Goal: Information Seeking & Learning: Learn about a topic

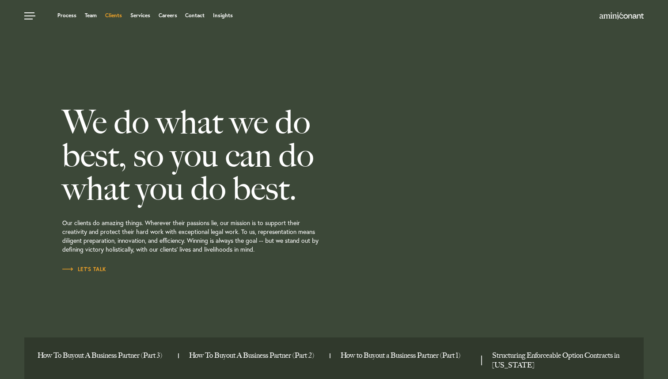
click at [116, 17] on link "Clients" at bounding box center [113, 15] width 17 height 5
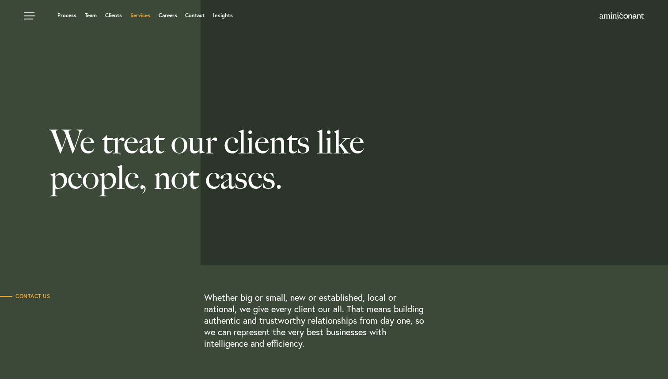
click at [138, 15] on link "Services" at bounding box center [140, 15] width 20 height 5
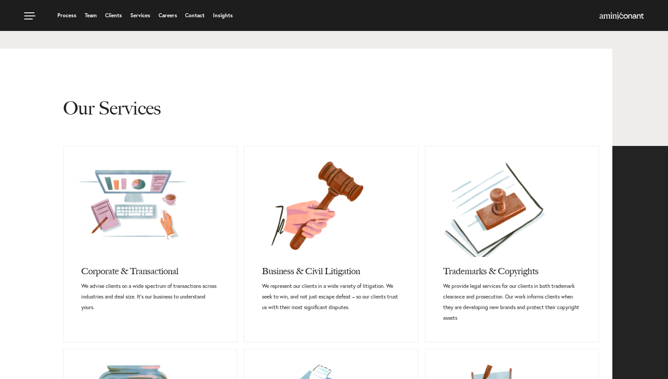
scroll to position [256, 0]
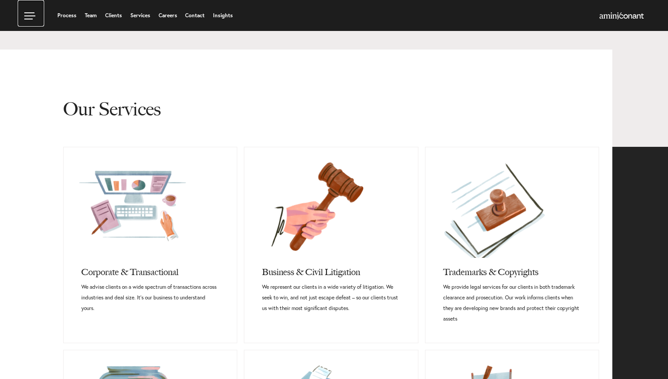
click at [27, 15] on link at bounding box center [31, 13] width 27 height 27
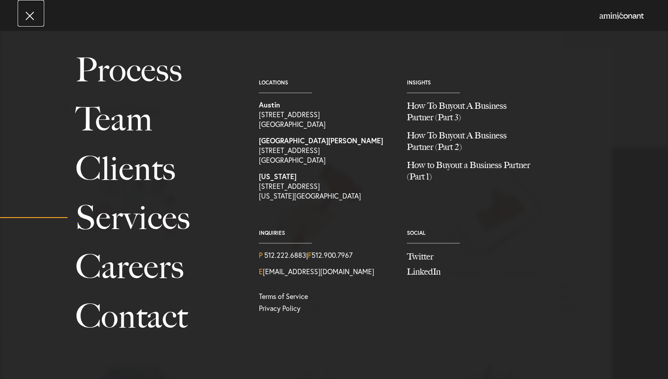
click at [27, 15] on link at bounding box center [31, 13] width 27 height 27
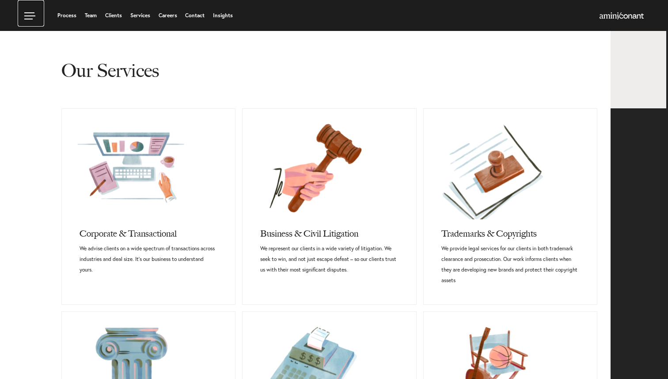
scroll to position [283, 2]
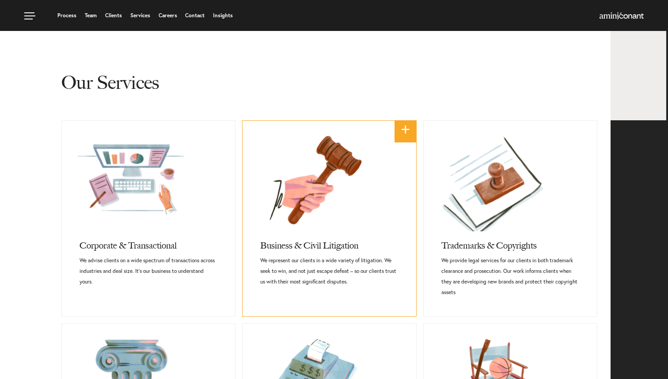
click at [264, 197] on link at bounding box center [329, 176] width 173 height 111
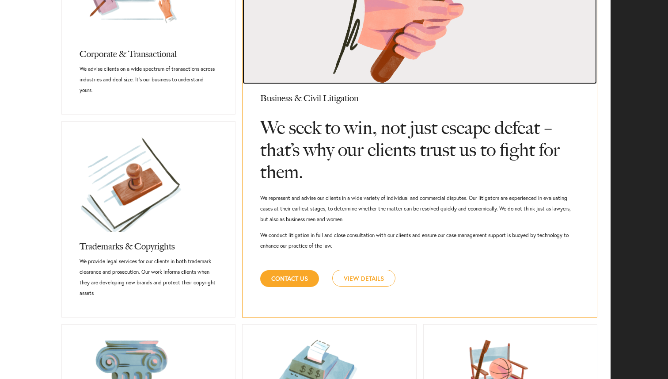
scroll to position [478, 2]
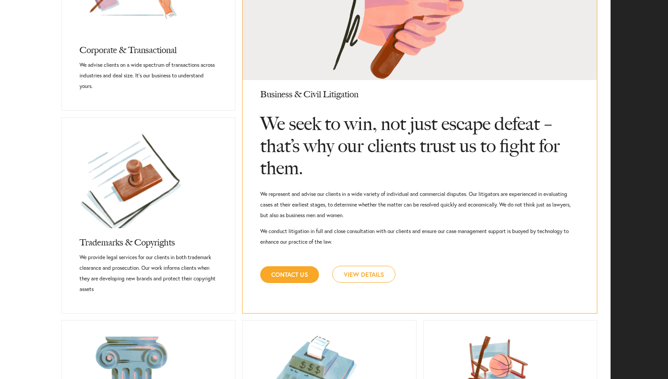
click at [368, 274] on link "View Details" at bounding box center [363, 274] width 63 height 17
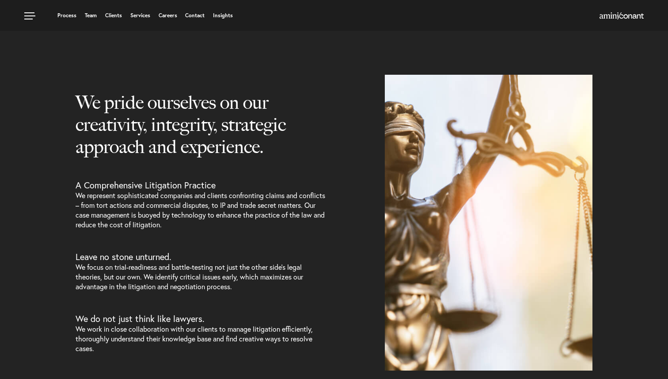
select select "Austin"
select select "Transactional and Corporate"
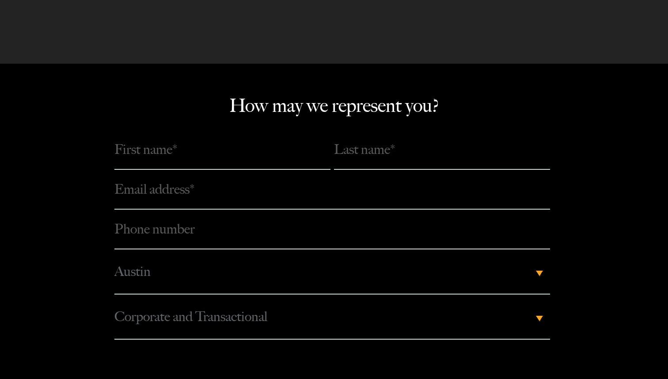
scroll to position [1949, 0]
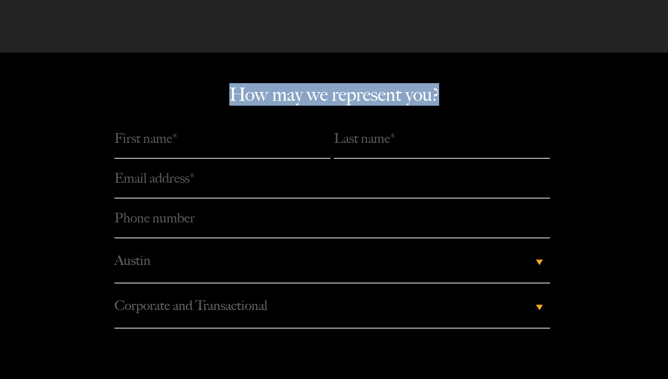
drag, startPoint x: 233, startPoint y: 93, endPoint x: 449, endPoint y: 99, distance: 215.8
click at [449, 99] on span "How may we represent you?" at bounding box center [334, 101] width 623 height 35
drag, startPoint x: 455, startPoint y: 95, endPoint x: 196, endPoint y: 87, distance: 259.2
click at [196, 87] on span "How may we represent you?" at bounding box center [334, 101] width 623 height 35
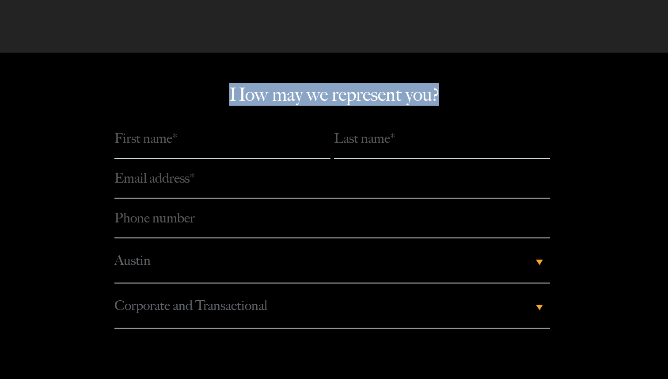
click at [256, 80] on section "How may we represent you? Phone number * City Please Select Austin Los Angeles …" at bounding box center [334, 239] width 668 height 373
drag, startPoint x: 219, startPoint y: 91, endPoint x: 472, endPoint y: 106, distance: 252.9
click at [472, 106] on span "How may we represent you?" at bounding box center [334, 101] width 623 height 35
click at [444, 93] on span "How may we represent you?" at bounding box center [334, 101] width 623 height 35
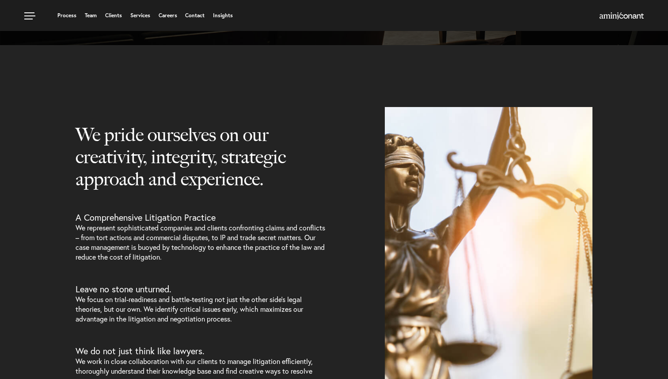
scroll to position [0, 0]
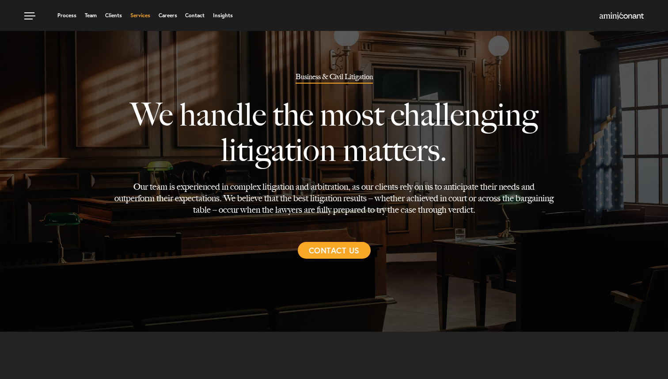
click at [140, 15] on link "Services" at bounding box center [140, 15] width 20 height 5
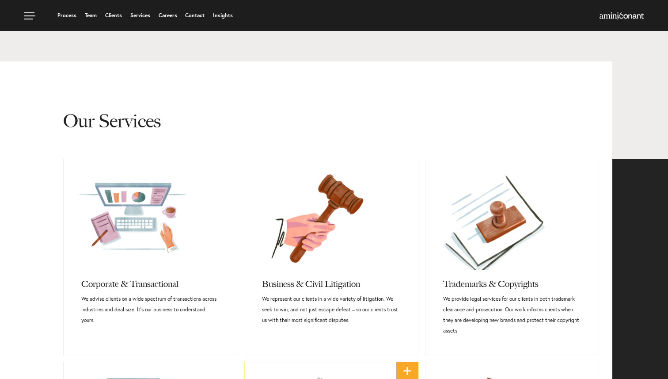
scroll to position [242, 0]
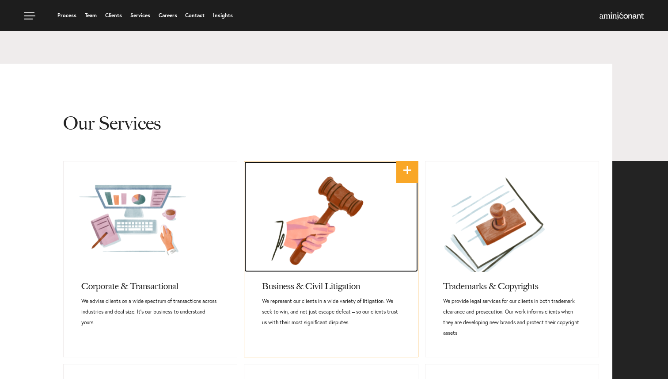
click at [327, 224] on link at bounding box center [330, 216] width 173 height 111
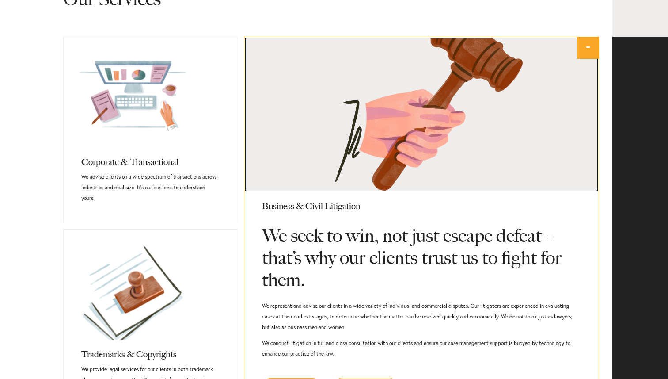
scroll to position [367, 0]
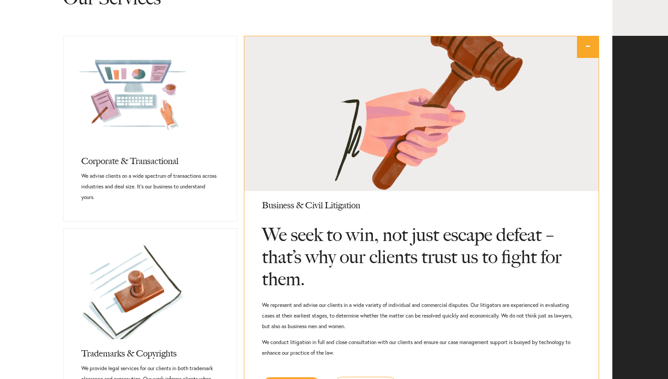
click at [584, 44] on link "-" at bounding box center [588, 47] width 22 height 22
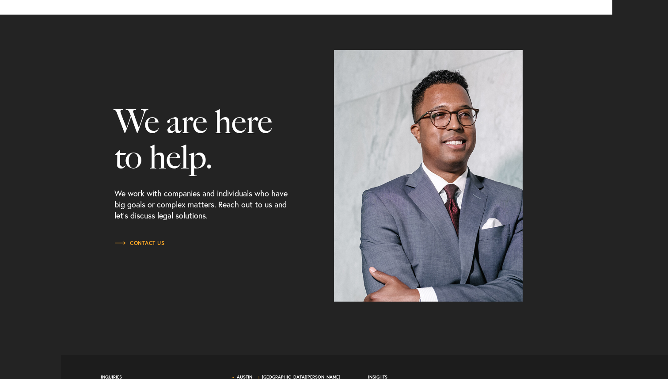
scroll to position [1102, 0]
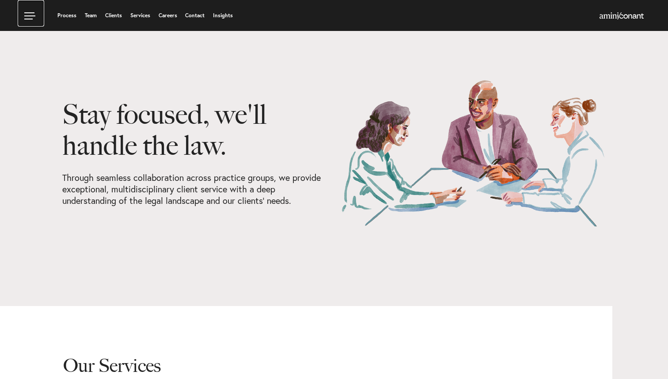
click at [28, 12] on link at bounding box center [31, 13] width 27 height 27
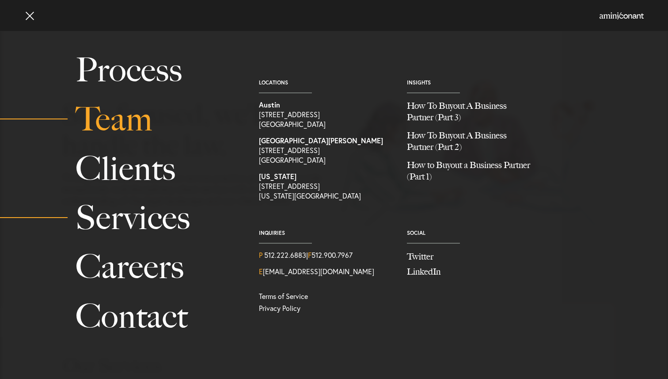
click at [115, 120] on link "Team" at bounding box center [158, 119] width 164 height 49
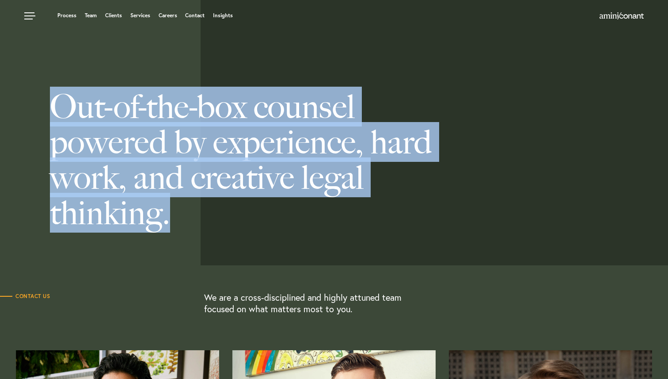
drag, startPoint x: 40, startPoint y: 94, endPoint x: 234, endPoint y: 226, distance: 235.2
click at [232, 225] on h1 "Out-of-the-box counsel powered by experience, hard work, and creative legal thi…" at bounding box center [234, 132] width 468 height 221
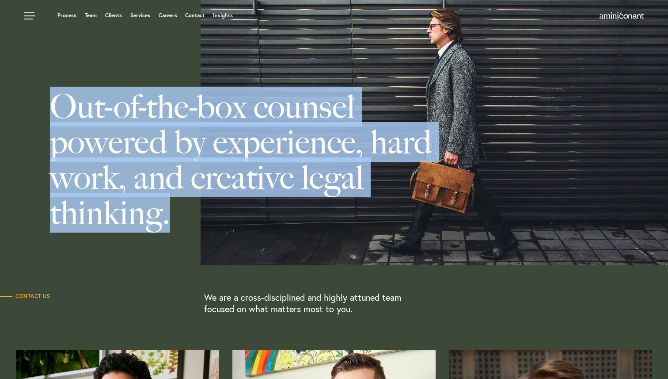
click at [181, 167] on h1 "Out-of-the-box counsel powered by experience, hard work, and creative legal thi…" at bounding box center [234, 132] width 468 height 221
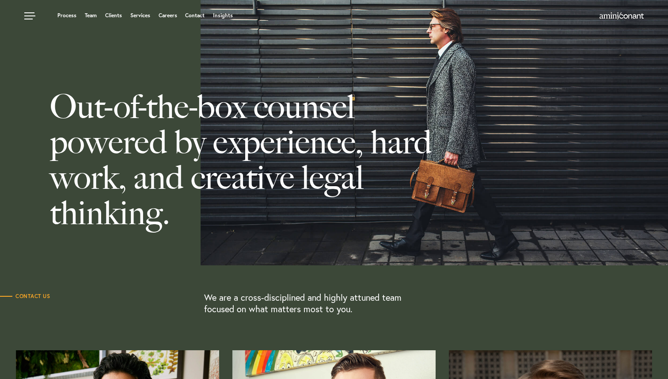
click at [27, 19] on link at bounding box center [31, 13] width 27 height 27
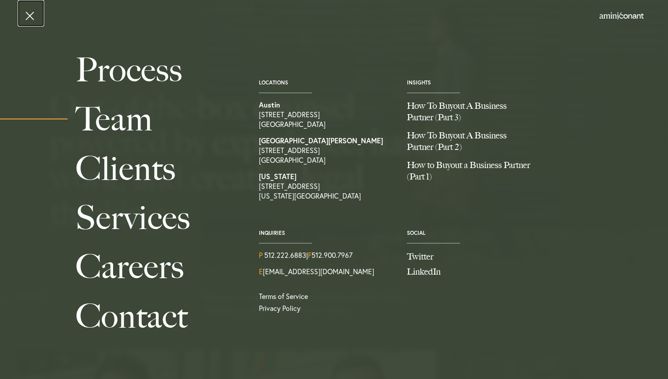
click at [30, 17] on link at bounding box center [31, 13] width 27 height 27
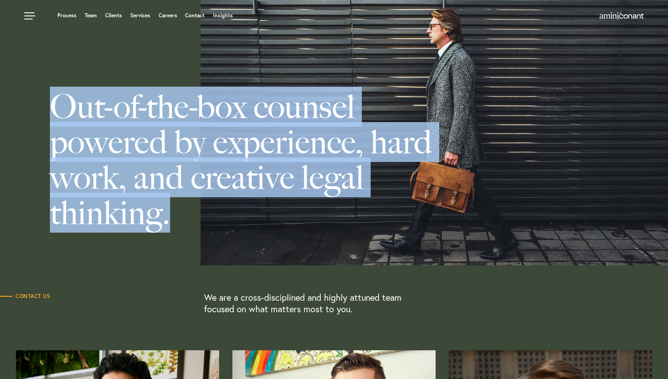
drag, startPoint x: 52, startPoint y: 104, endPoint x: 263, endPoint y: 244, distance: 253.4
click at [263, 243] on div "Out-of-the-box counsel powered by experience, hard work, and creative legal thi…" at bounding box center [334, 132] width 668 height 265
click at [275, 215] on h1 "Out-of-the-box counsel powered by experience, hard work, and creative legal thi…" at bounding box center [234, 132] width 468 height 221
drag, startPoint x: 188, startPoint y: 223, endPoint x: 27, endPoint y: 70, distance: 222.3
click at [27, 70] on h1 "Out-of-the-box counsel powered by experience, hard work, and creative legal thi…" at bounding box center [234, 132] width 468 height 221
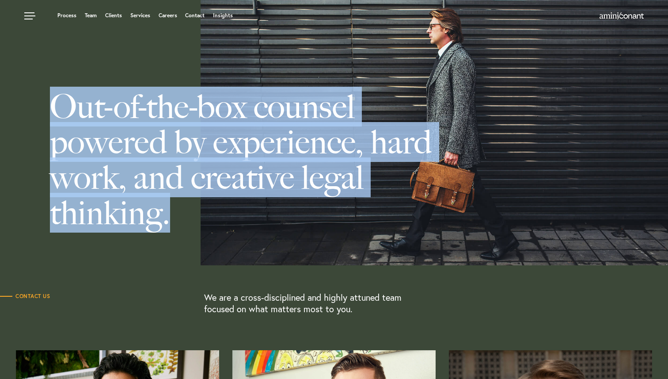
click at [27, 70] on h1 "Out-of-the-box counsel powered by experience, hard work, and creative legal thi…" at bounding box center [234, 132] width 468 height 221
drag, startPoint x: 19, startPoint y: 84, endPoint x: 232, endPoint y: 223, distance: 254.9
click at [232, 223] on h1 "Out-of-the-box counsel powered by experience, hard work, and creative legal thi…" at bounding box center [234, 132] width 468 height 221
click at [184, 209] on h1 "Out-of-the-box counsel powered by experience, hard work, and creative legal thi…" at bounding box center [234, 132] width 468 height 221
drag, startPoint x: 179, startPoint y: 212, endPoint x: 24, endPoint y: 68, distance: 212.1
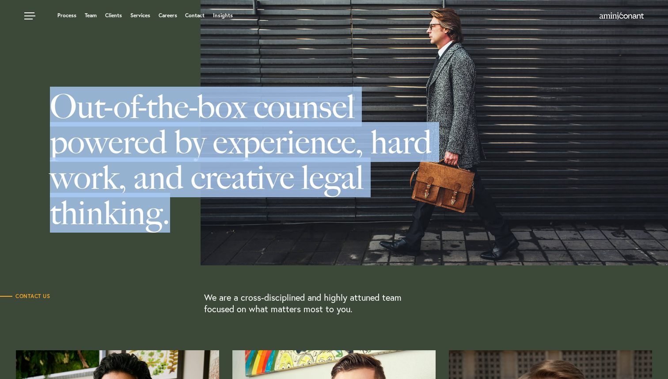
click at [24, 68] on h1 "Out-of-the-box counsel powered by experience, hard work, and creative legal thi…" at bounding box center [234, 132] width 468 height 221
drag, startPoint x: 31, startPoint y: 97, endPoint x: 179, endPoint y: 231, distance: 199.7
click at [179, 231] on h1 "Out-of-the-box counsel powered by experience, hard work, and creative legal thi…" at bounding box center [234, 132] width 468 height 221
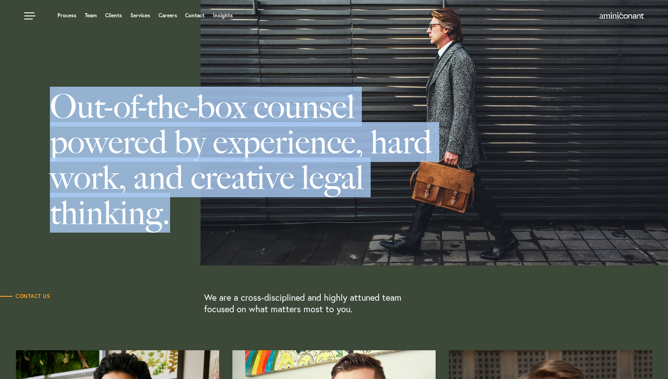
drag, startPoint x: 183, startPoint y: 224, endPoint x: 45, endPoint y: 92, distance: 191.0
click at [45, 92] on h1 "Out-of-the-box counsel powered by experience, hard work, and creative legal thi…" at bounding box center [234, 132] width 468 height 221
drag, startPoint x: 45, startPoint y: 92, endPoint x: 225, endPoint y: 219, distance: 220.2
click at [225, 219] on h1 "Out-of-the-box counsel powered by experience, hard work, and creative legal thi…" at bounding box center [234, 132] width 468 height 221
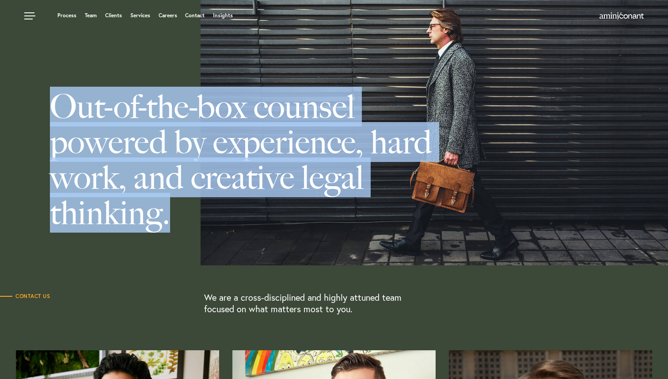
click at [193, 214] on h1 "Out-of-the-box counsel powered by experience, hard work, and creative legal thi…" at bounding box center [234, 132] width 468 height 221
drag, startPoint x: 183, startPoint y: 207, endPoint x: 41, endPoint y: 65, distance: 200.4
click at [41, 65] on h1 "Out-of-the-box counsel powered by experience, hard work, and creative legal thi…" at bounding box center [234, 132] width 468 height 221
click at [32, 95] on h1 "Out-of-the-box counsel powered by experience, hard work, and creative legal thi…" at bounding box center [234, 132] width 468 height 221
drag, startPoint x: 39, startPoint y: 102, endPoint x: 210, endPoint y: 240, distance: 219.7
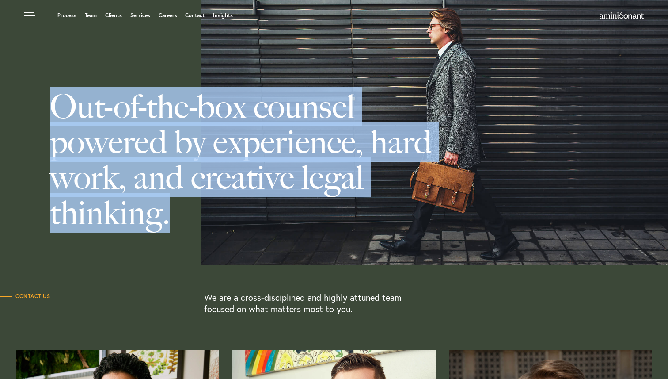
click at [210, 240] on h1 "Out-of-the-box counsel powered by experience, hard work, and creative legal thi…" at bounding box center [234, 132] width 468 height 221
click at [187, 214] on h1 "Out-of-the-box counsel powered by experience, hard work, and creative legal thi…" at bounding box center [234, 132] width 468 height 221
drag, startPoint x: 186, startPoint y: 216, endPoint x: 57, endPoint y: 106, distance: 169.6
click at [57, 106] on h1 "Out-of-the-box counsel powered by experience, hard work, and creative legal thi…" at bounding box center [234, 132] width 468 height 221
click at [45, 88] on h1 "Out-of-the-box counsel powered by experience, hard work, and creative legal thi…" at bounding box center [234, 132] width 468 height 221
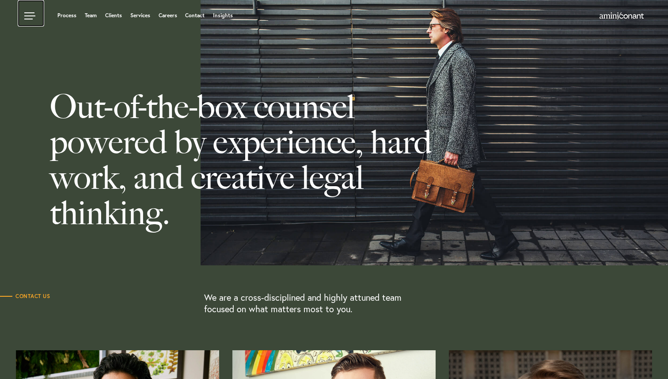
click at [28, 19] on link at bounding box center [31, 13] width 27 height 27
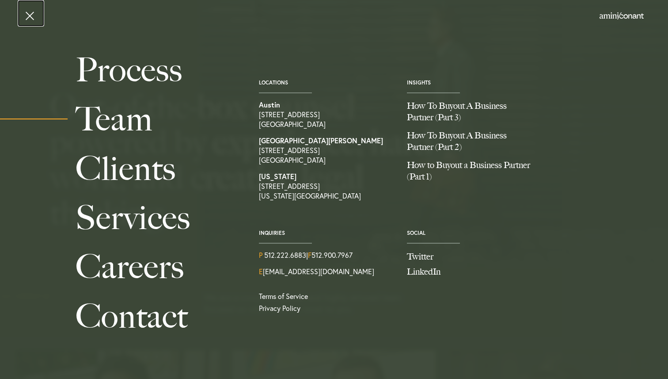
click at [28, 15] on link at bounding box center [31, 13] width 27 height 27
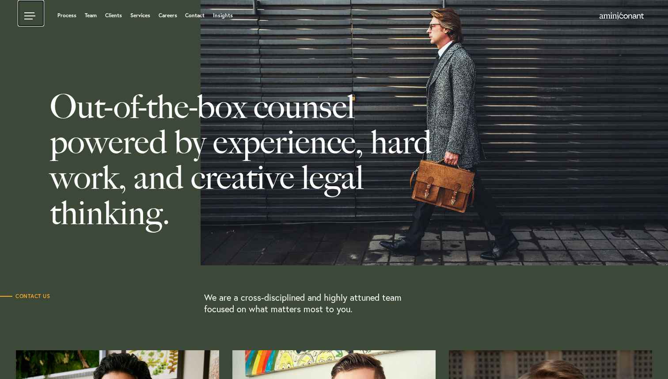
click at [29, 18] on link at bounding box center [31, 13] width 27 height 27
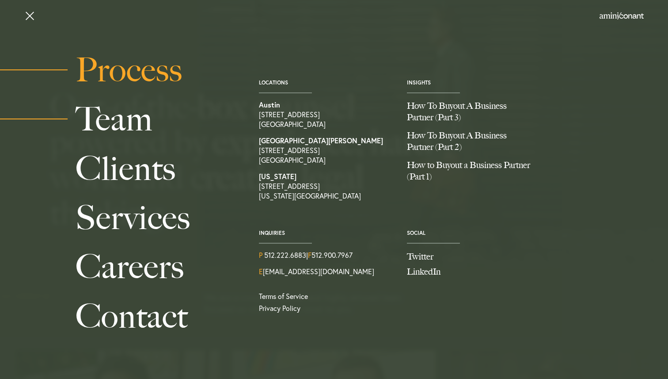
click at [130, 75] on link "Process" at bounding box center [158, 70] width 164 height 49
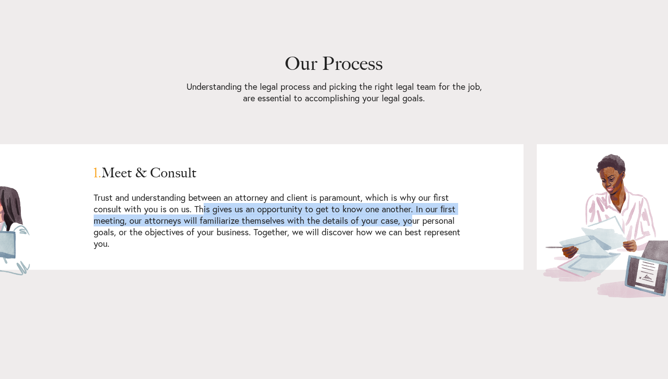
drag, startPoint x: 0, startPoint y: 0, endPoint x: 410, endPoint y: 221, distance: 465.6
click at [410, 221] on p "Trust and understanding between an attorney and client is paramount, which is w…" at bounding box center [278, 220] width 369 height 57
click at [287, 198] on p "Trust and understanding between an attorney and client is paramount, which is w…" at bounding box center [278, 220] width 369 height 57
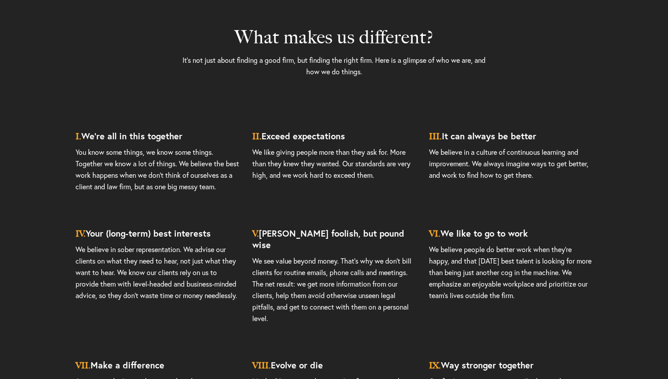
scroll to position [2250, 0]
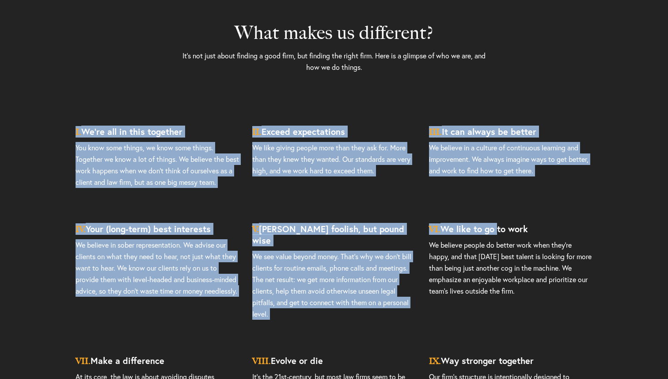
drag, startPoint x: 68, startPoint y: 126, endPoint x: 496, endPoint y: 232, distance: 440.8
click at [496, 232] on article "I. We’re all in this together You know some things, we know some things. Togeth…" at bounding box center [334, 291] width 668 height 349
click at [361, 151] on p "We like giving people more than they ask for. More than they knew they wanted. …" at bounding box center [334, 172] width 164 height 61
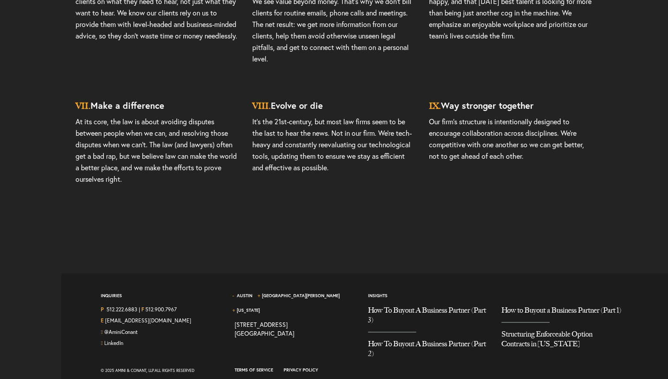
scroll to position [2506, 0]
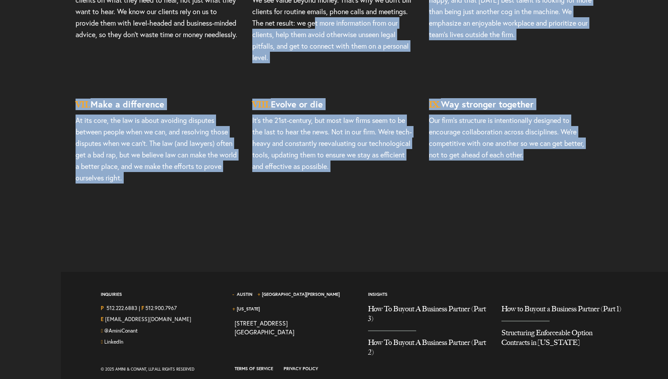
drag, startPoint x: 552, startPoint y: 163, endPoint x: 315, endPoint y: 15, distance: 278.8
click at [315, 15] on article "I. We’re all in this together You know some things, we know some things. Togeth…" at bounding box center [334, 35] width 668 height 349
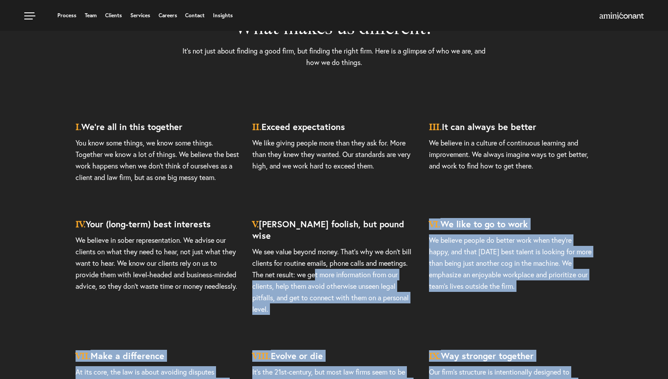
scroll to position [2253, 0]
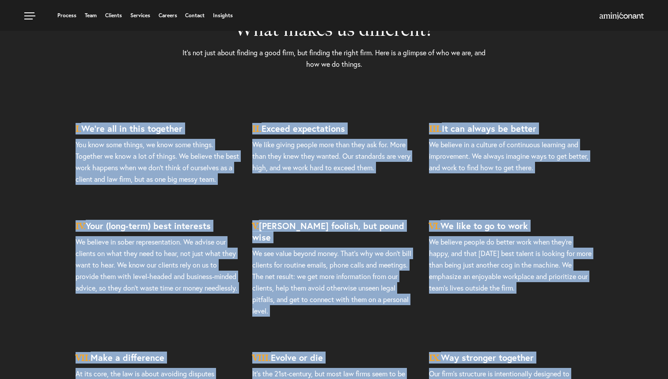
click at [52, 125] on article "I. We’re all in this together You know some things, we know some things. Togeth…" at bounding box center [334, 288] width 668 height 349
click at [282, 99] on p "It’s not just about finding a good firm, but finding the right firm. Here is a …" at bounding box center [334, 77] width 305 height 74
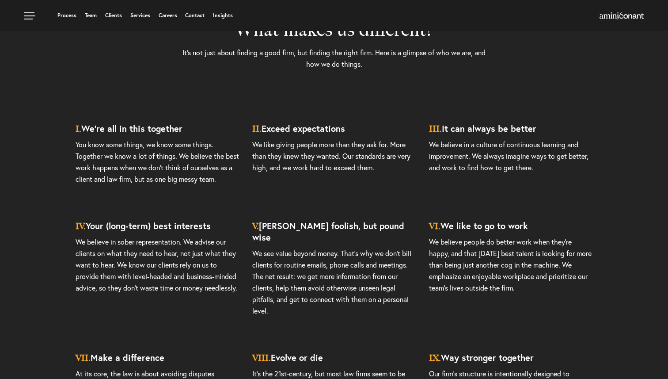
click at [317, 129] on h3 "II. Exceed expectations" at bounding box center [334, 126] width 164 height 25
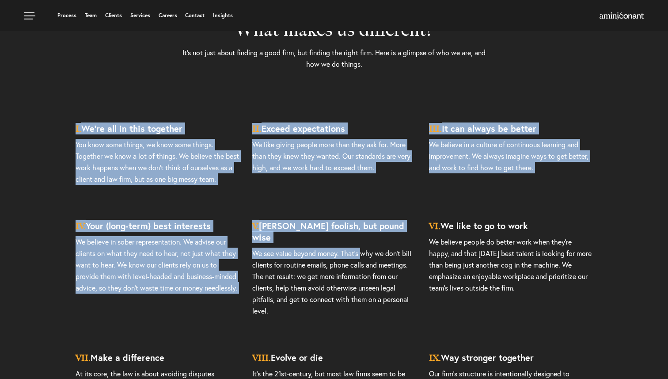
drag, startPoint x: 66, startPoint y: 130, endPoint x: 365, endPoint y: 243, distance: 319.8
click at [365, 243] on article "I. We’re all in this together You know some things, we know some things. Togeth…" at bounding box center [334, 288] width 668 height 349
click at [420, 198] on div "II. Exceed expectations We like giving people more than they ask for. More than…" at bounding box center [334, 157] width 177 height 86
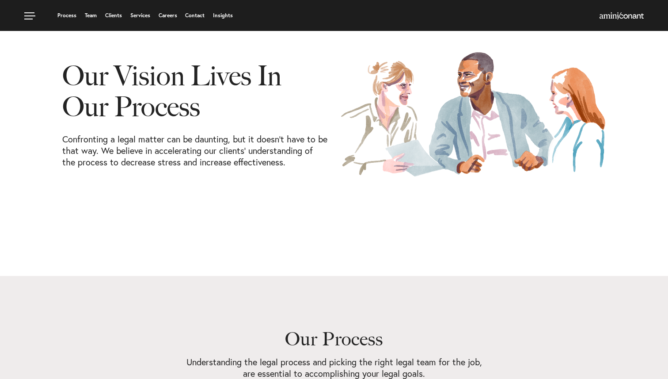
scroll to position [0, 0]
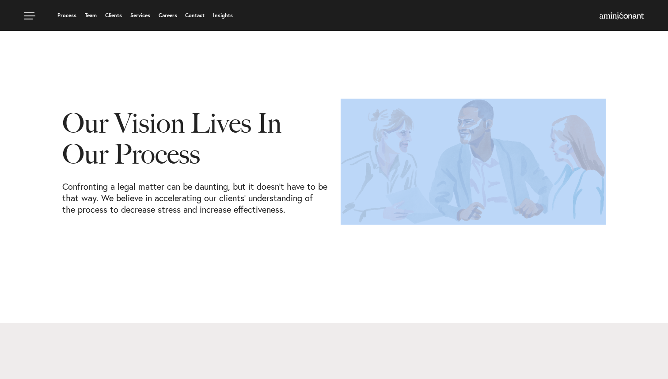
drag, startPoint x: 47, startPoint y: 117, endPoint x: 360, endPoint y: 245, distance: 338.0
click at [360, 245] on section "Our Vision Lives In Our Process Confronting a legal matter can be daunting, but…" at bounding box center [334, 161] width 668 height 323
click at [325, 245] on section "Our Vision Lives In Our Process Confronting a legal matter can be daunting, but…" at bounding box center [334, 161] width 668 height 323
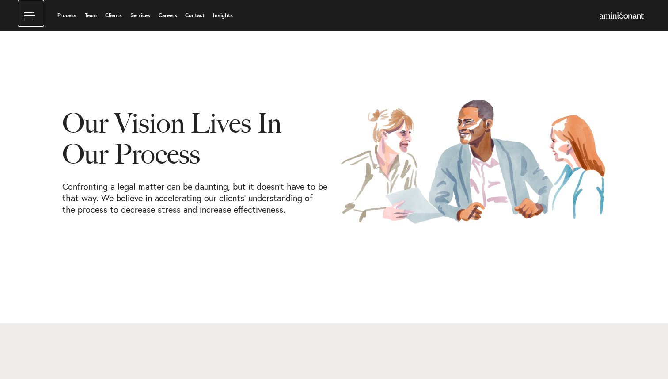
click at [30, 17] on link at bounding box center [31, 13] width 27 height 27
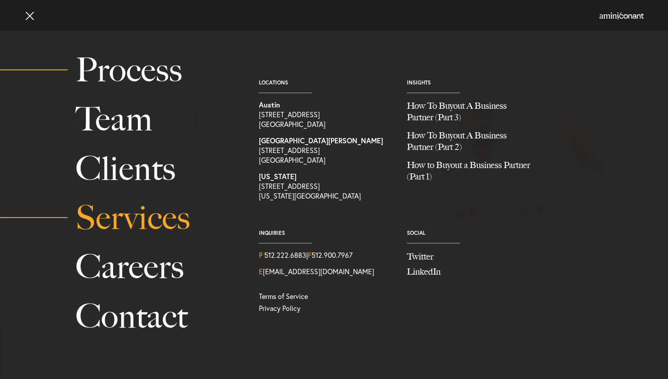
click at [132, 211] on link "Services" at bounding box center [158, 217] width 164 height 49
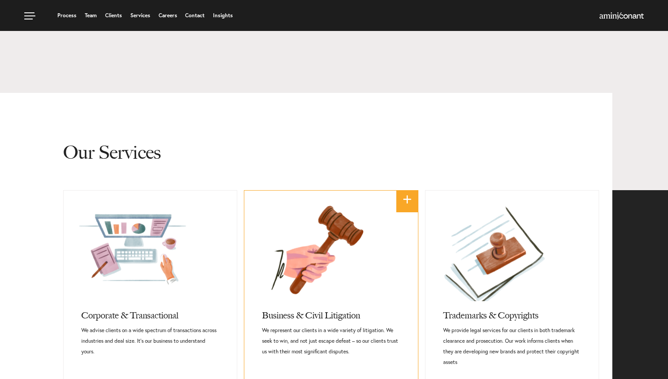
scroll to position [163, 0]
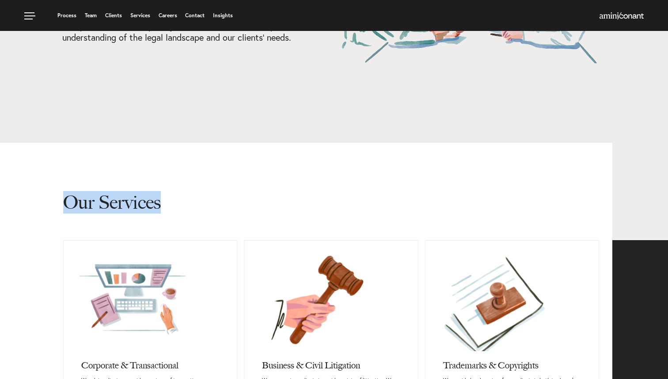
drag, startPoint x: 34, startPoint y: 206, endPoint x: 175, endPoint y: 215, distance: 140.9
click at [175, 215] on div "Our Services" at bounding box center [306, 191] width 599 height 97
click at [291, 183] on h2 "Our Services" at bounding box center [331, 191] width 536 height 97
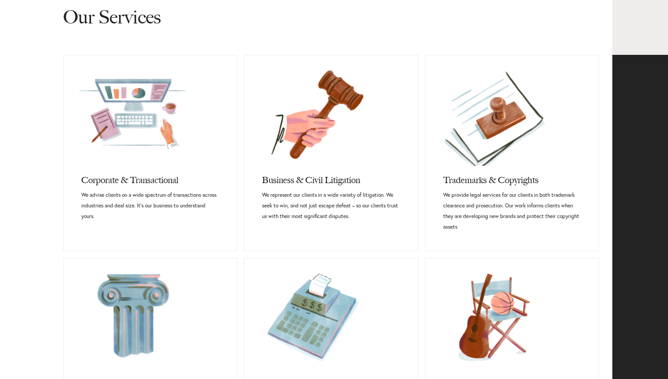
scroll to position [349, 0]
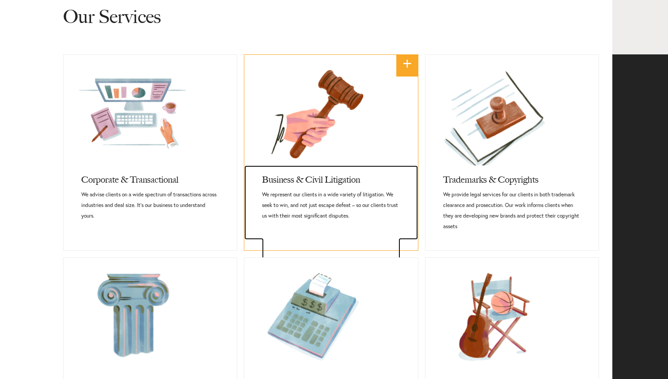
click at [311, 174] on h3 "Business & Civil Litigation" at bounding box center [331, 177] width 138 height 24
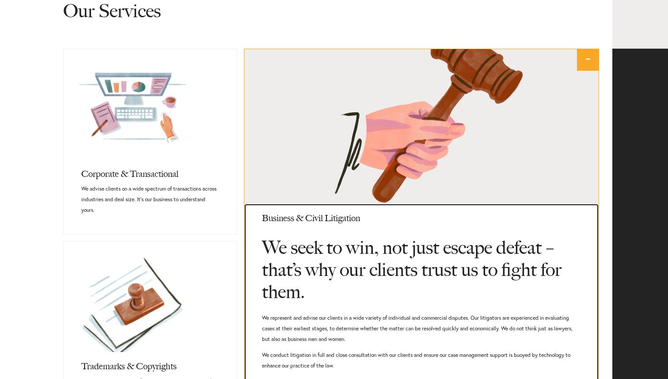
scroll to position [367, 0]
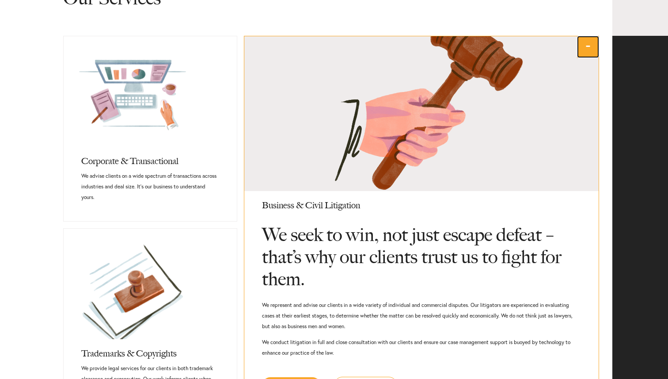
click at [583, 48] on link "-" at bounding box center [588, 47] width 22 height 22
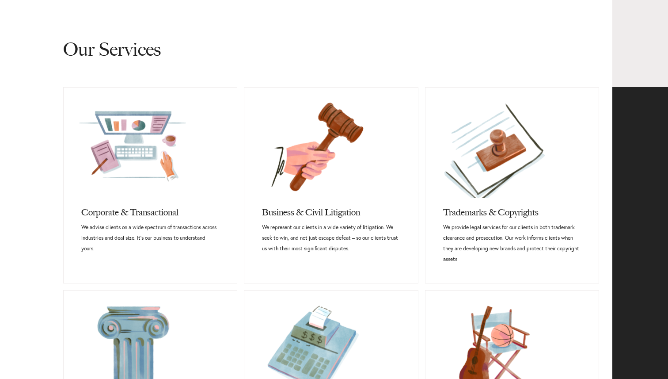
scroll to position [321, 0]
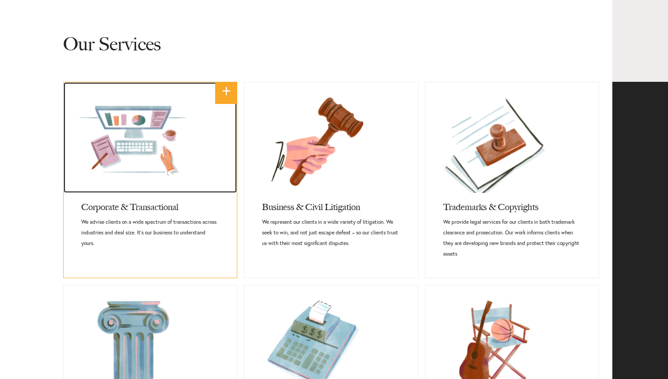
click at [149, 143] on link at bounding box center [150, 137] width 173 height 111
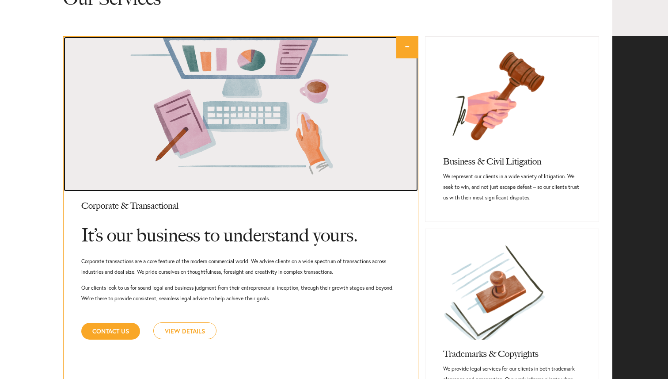
click at [405, 85] on link at bounding box center [241, 114] width 355 height 155
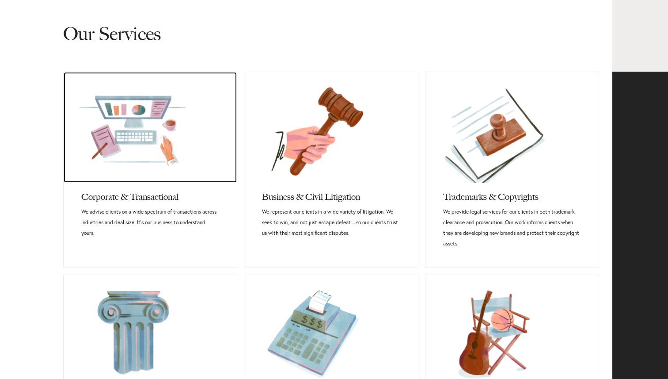
scroll to position [335, 0]
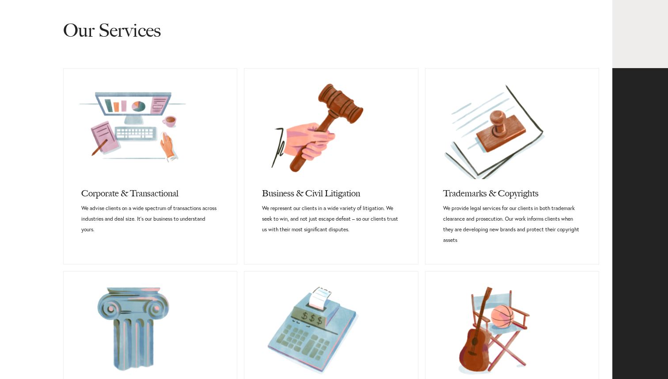
click at [606, 106] on div "Corporate & Transactional It’s our business to understand yours. We advise clie…" at bounding box center [331, 377] width 549 height 618
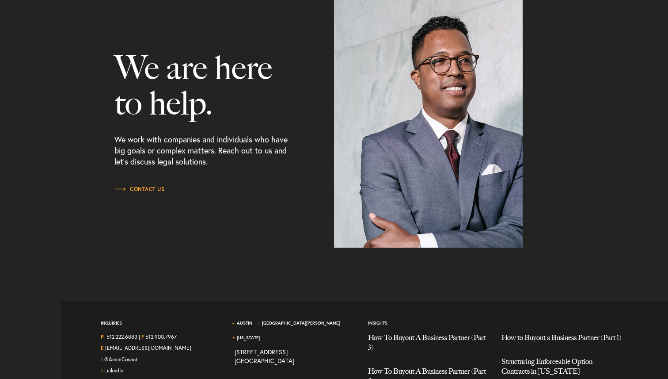
scroll to position [1102, 0]
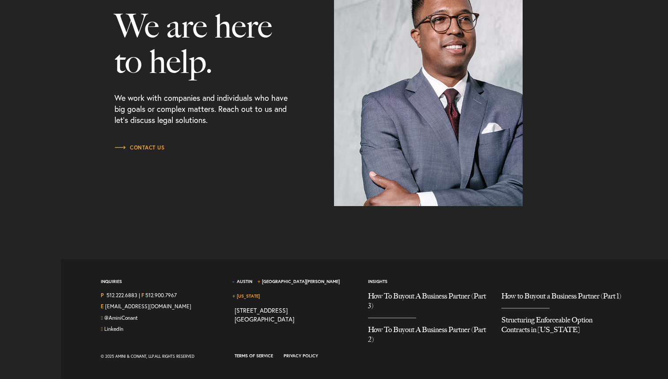
click at [260, 293] on link "[US_STATE]" at bounding box center [248, 296] width 23 height 6
click at [274, 280] on link "[GEOGRAPHIC_DATA][PERSON_NAME]" at bounding box center [301, 281] width 78 height 6
click at [248, 282] on link "Austin" at bounding box center [244, 281] width 15 height 6
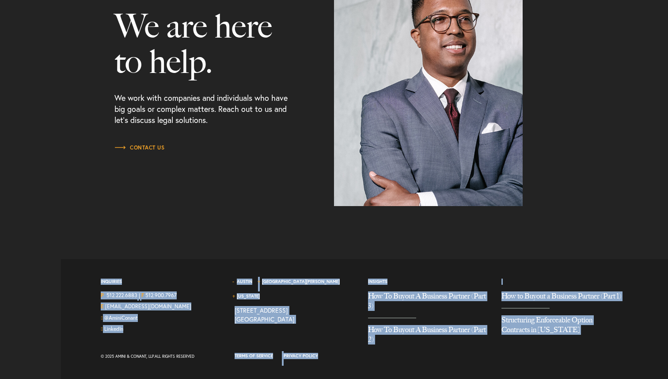
drag, startPoint x: 88, startPoint y: 279, endPoint x: 475, endPoint y: 367, distance: 396.7
click at [475, 367] on div "Inquiries P 512.222.6883 | F 512.900.7967 E hello@aminiconant.com @AminiConant …" at bounding box center [361, 319] width 587 height 120
drag, startPoint x: 79, startPoint y: 264, endPoint x: 409, endPoint y: 368, distance: 346.6
click at [409, 368] on div "Inquiries P 512.222.6883 | F 512.900.7967 E hello@aminiconant.com @AminiConant …" at bounding box center [361, 319] width 587 height 120
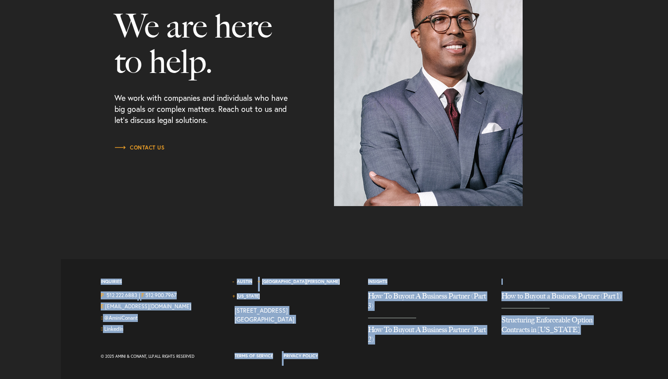
click at [444, 357] on div "Terms of Service Privacy Policy © 2025 Amini & Conant, LLP. All Rights Reserved" at bounding box center [361, 358] width 534 height 15
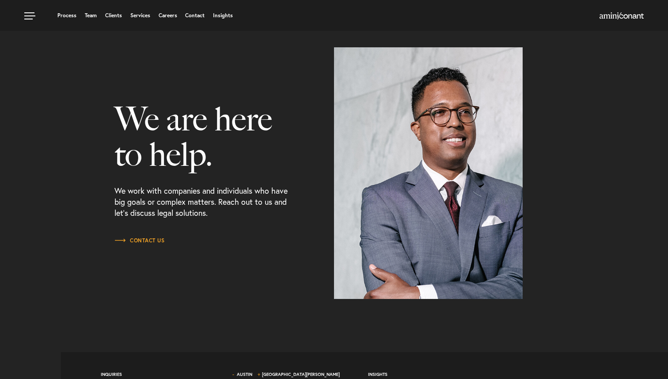
scroll to position [999, 0]
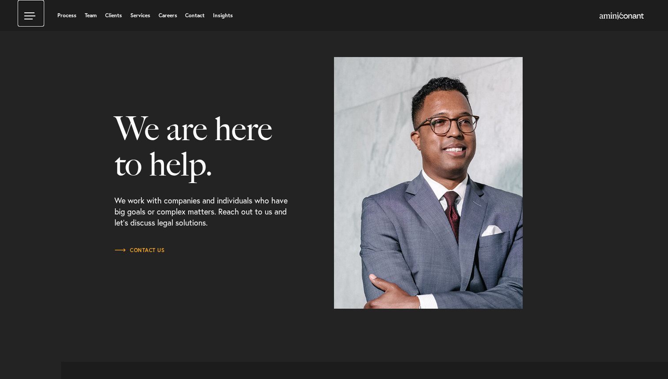
click at [31, 19] on link at bounding box center [31, 13] width 27 height 27
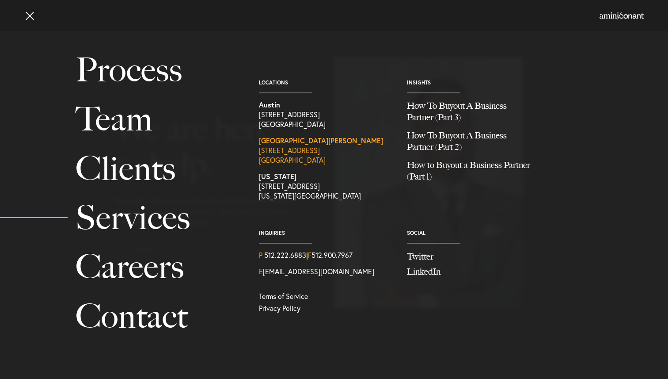
click at [275, 142] on strong "[GEOGRAPHIC_DATA][PERSON_NAME]" at bounding box center [321, 140] width 124 height 9
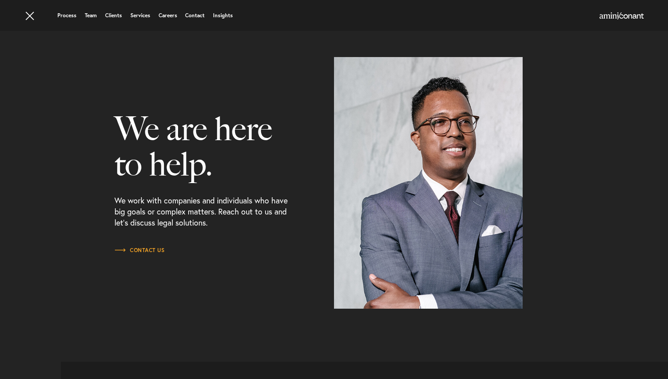
click at [28, 11] on link at bounding box center [31, 13] width 27 height 27
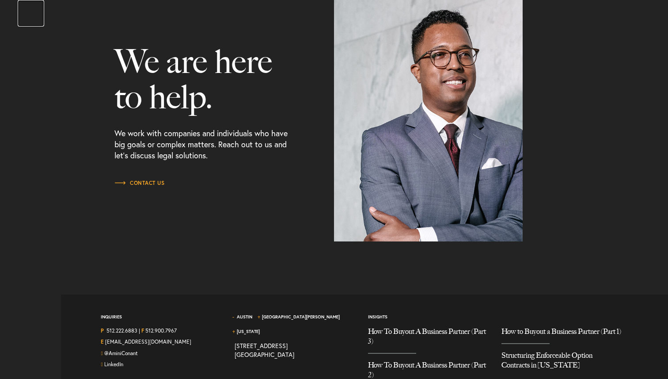
scroll to position [1102, 0]
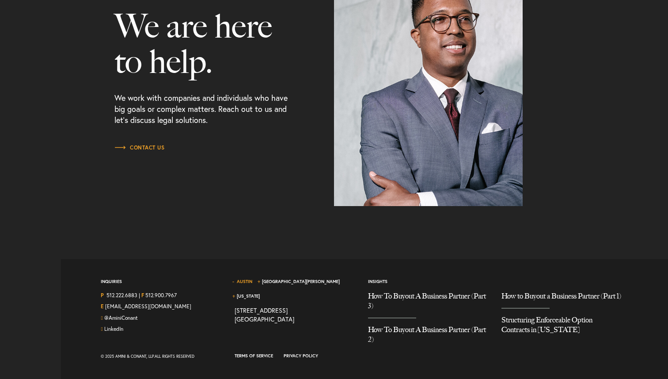
click at [249, 278] on link "Austin" at bounding box center [244, 281] width 15 height 6
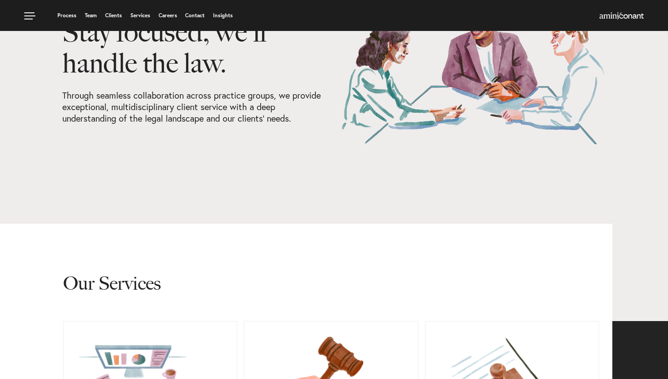
scroll to position [0, 0]
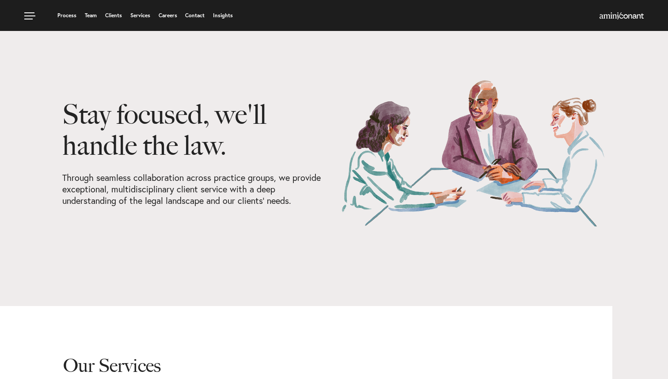
click at [146, 17] on link "Services" at bounding box center [140, 15] width 20 height 5
click at [28, 18] on link at bounding box center [31, 13] width 27 height 27
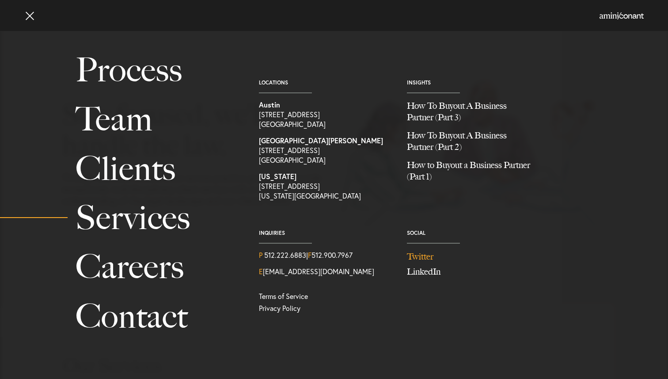
click at [418, 251] on link "Twitter" at bounding box center [474, 256] width 135 height 13
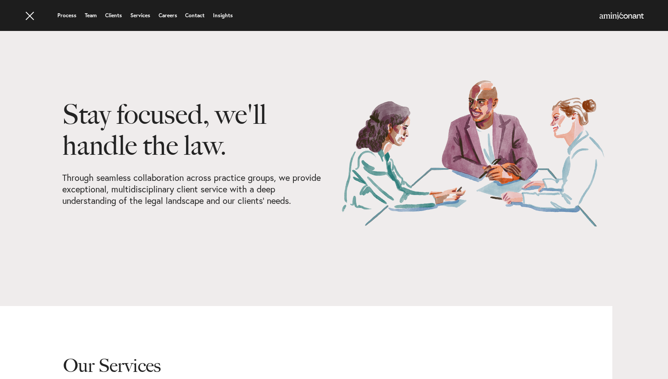
click at [30, 20] on link at bounding box center [31, 13] width 27 height 27
click at [27, 17] on link at bounding box center [31, 13] width 27 height 27
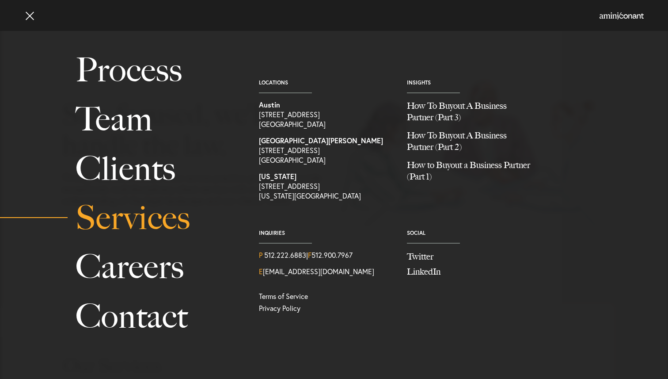
click at [130, 220] on link "Services" at bounding box center [158, 217] width 164 height 49
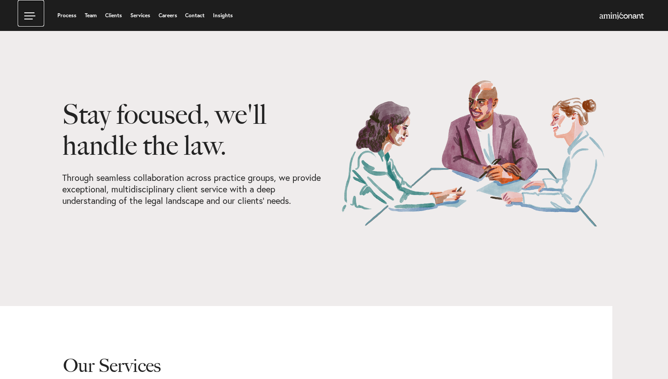
click at [26, 12] on link at bounding box center [31, 13] width 27 height 27
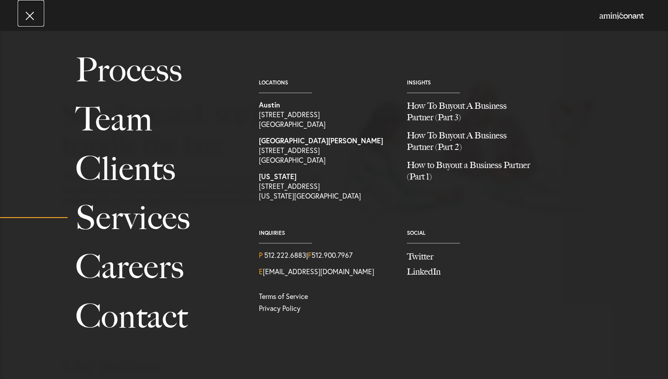
click at [28, 9] on link at bounding box center [31, 13] width 27 height 27
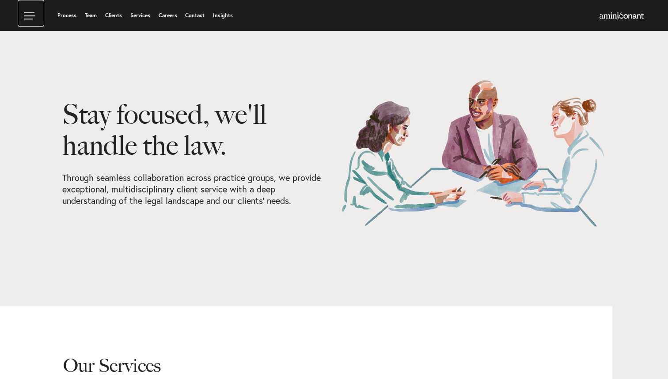
click at [29, 15] on link at bounding box center [31, 13] width 27 height 27
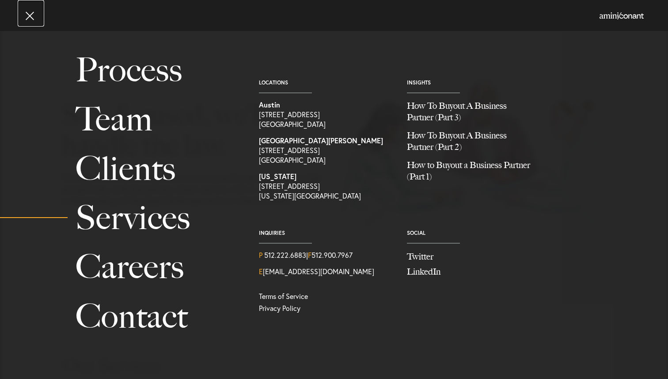
click at [29, 15] on link at bounding box center [31, 13] width 27 height 27
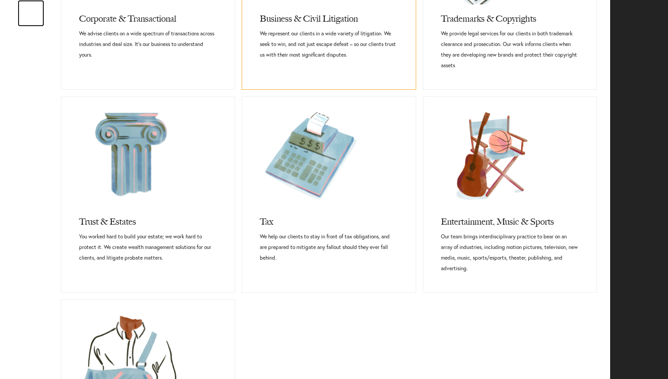
scroll to position [514, 2]
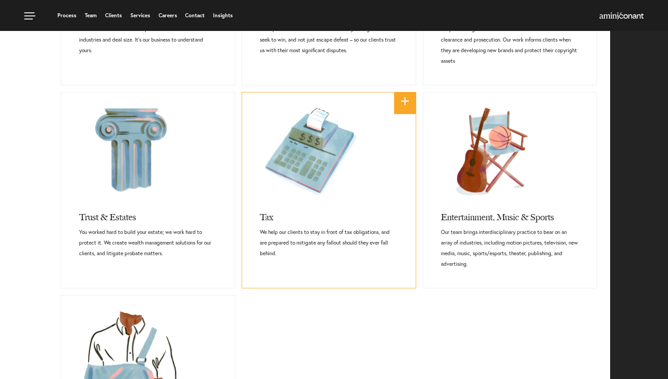
click at [313, 141] on link at bounding box center [328, 147] width 173 height 111
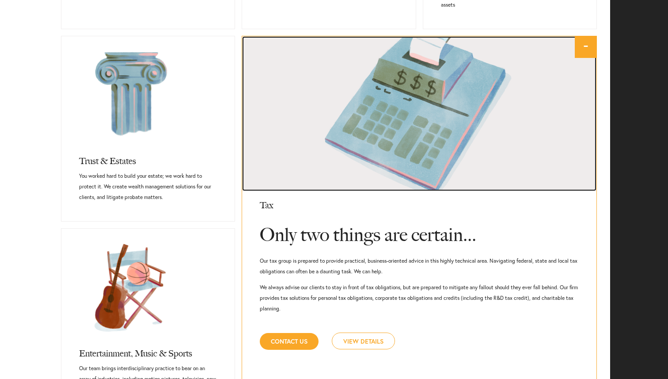
scroll to position [572, 2]
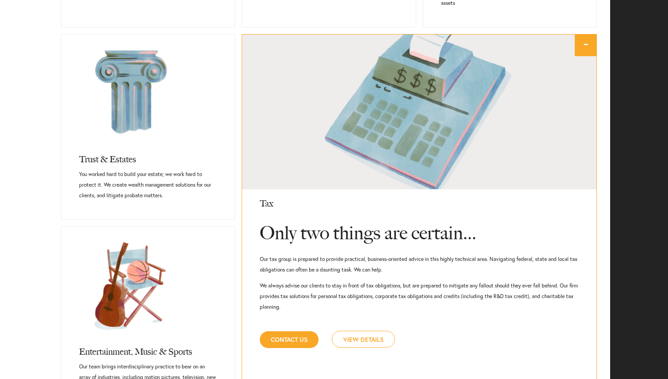
click at [367, 333] on link "View Details" at bounding box center [363, 339] width 63 height 17
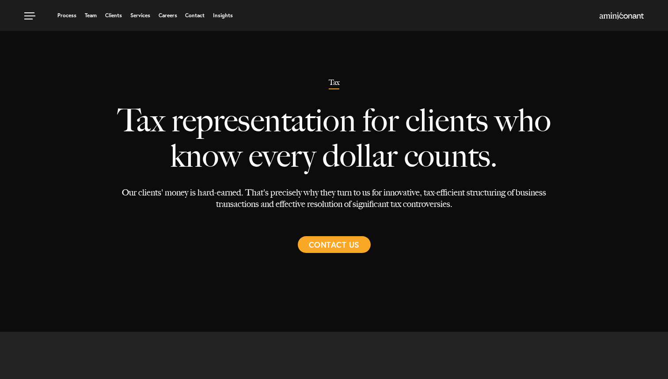
select select "Austin"
select select "Estate and Tax"
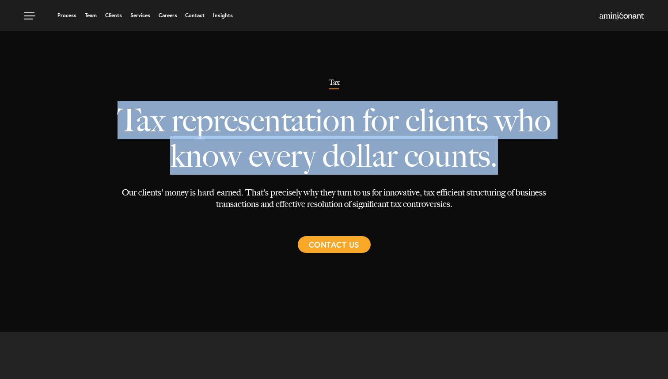
drag, startPoint x: 108, startPoint y: 119, endPoint x: 526, endPoint y: 169, distance: 421.5
click at [526, 169] on div "Tax Tax representation for clients who know every dollar counts. Our clients' m…" at bounding box center [334, 166] width 453 height 174
click at [519, 162] on p "Tax representation for clients who know every dollar counts." at bounding box center [333, 137] width 439 height 97
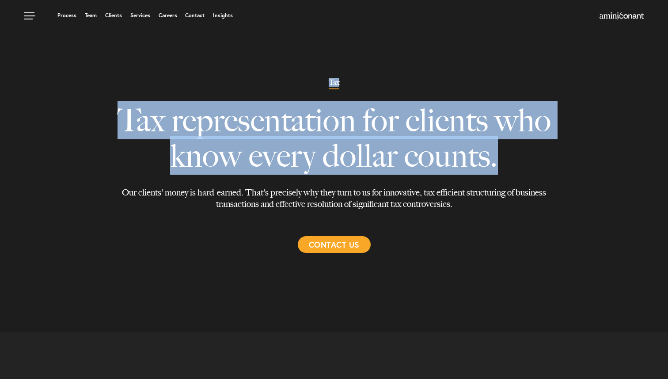
drag, startPoint x: 510, startPoint y: 162, endPoint x: 85, endPoint y: 105, distance: 429.1
click at [85, 105] on div "Tax Tax representation for clients who know every dollar counts. Our clients' m…" at bounding box center [334, 166] width 668 height 332
click at [85, 105] on div at bounding box center [334, 177] width 668 height 354
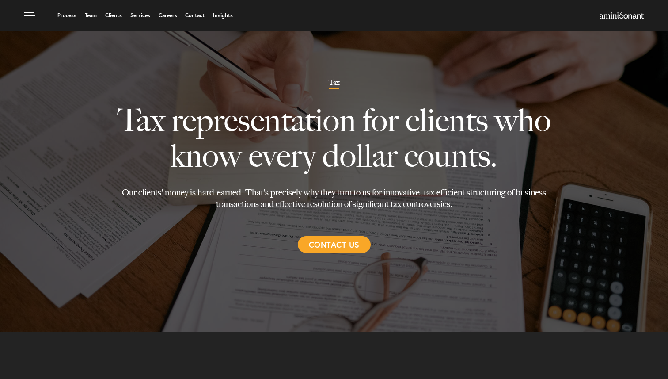
click at [105, 118] on div at bounding box center [334, 177] width 668 height 354
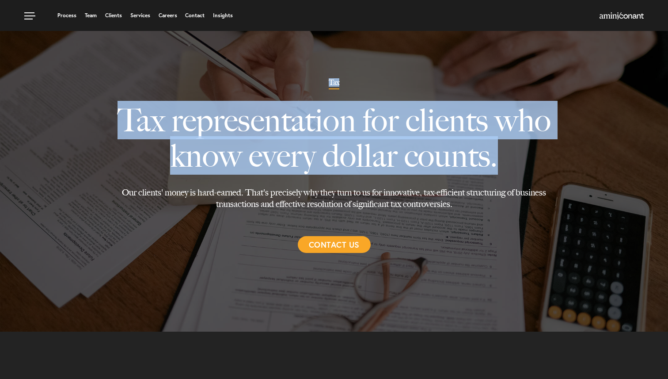
drag, startPoint x: 105, startPoint y: 118, endPoint x: 519, endPoint y: 162, distance: 416.1
click at [519, 162] on div "Tax Tax representation for clients who know every dollar counts. Our clients' m…" at bounding box center [334, 166] width 668 height 332
click at [523, 160] on p "Tax representation for clients who know every dollar counts." at bounding box center [333, 137] width 439 height 97
drag, startPoint x: 512, startPoint y: 157, endPoint x: 63, endPoint y: 122, distance: 450.1
click at [63, 122] on div "Tax Tax representation for clients who know every dollar counts. Our clients' m…" at bounding box center [334, 166] width 668 height 332
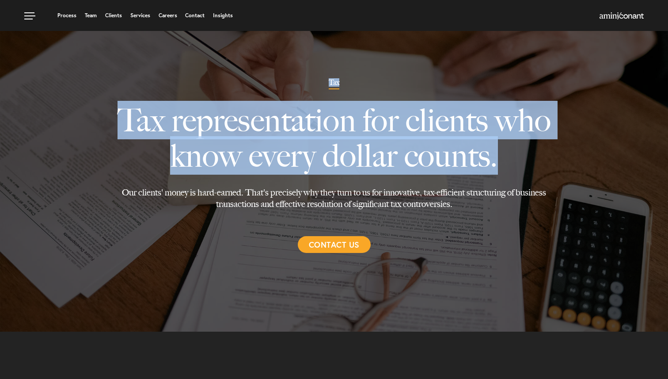
click at [63, 122] on div at bounding box center [334, 177] width 668 height 354
drag, startPoint x: 72, startPoint y: 119, endPoint x: 490, endPoint y: 157, distance: 419.5
click at [490, 157] on div "Tax Tax representation for clients who know every dollar counts. Our clients' m…" at bounding box center [334, 166] width 668 height 332
click at [529, 151] on p "Tax representation for clients who know every dollar counts." at bounding box center [333, 137] width 439 height 97
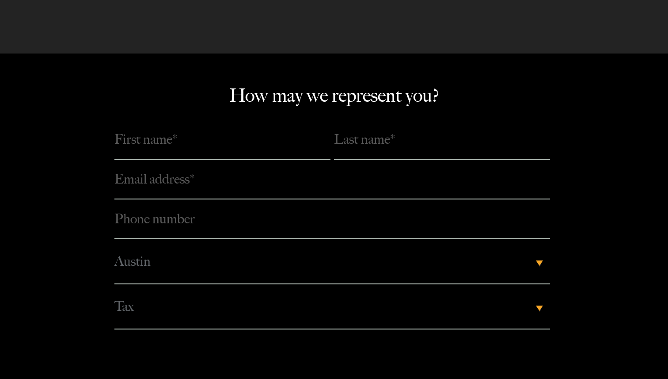
scroll to position [2023, 0]
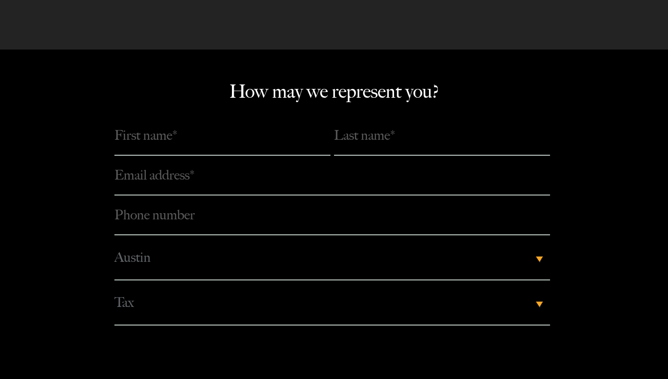
click at [172, 116] on input "text" at bounding box center [222, 136] width 216 height 40
click at [376, 116] on input "text" at bounding box center [442, 136] width 216 height 40
click at [217, 156] on input "email" at bounding box center [332, 176] width 436 height 40
click at [607, 135] on div "How may we represent you? Please complete this required field. Please complete …" at bounding box center [334, 235] width 668 height 311
click at [531, 235] on span "Austin" at bounding box center [323, 257] width 419 height 44
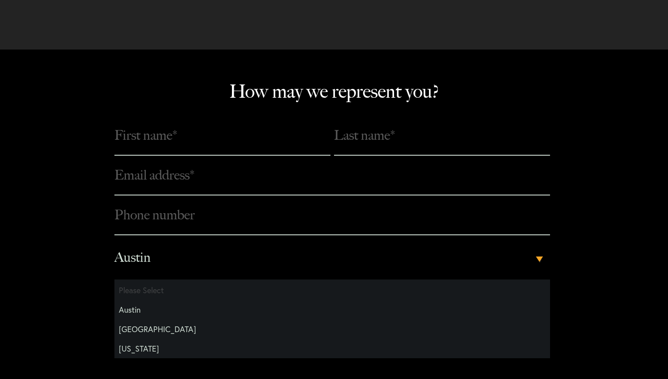
click at [599, 192] on div "How may we represent you? Please complete this required field. Please complete …" at bounding box center [334, 235] width 668 height 311
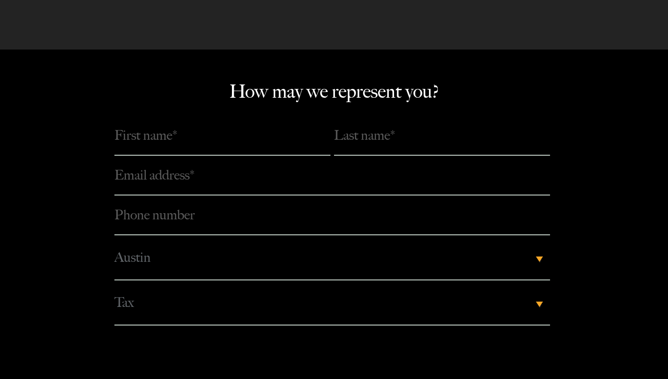
click at [547, 280] on div "Tax ▾" at bounding box center [332, 302] width 436 height 45
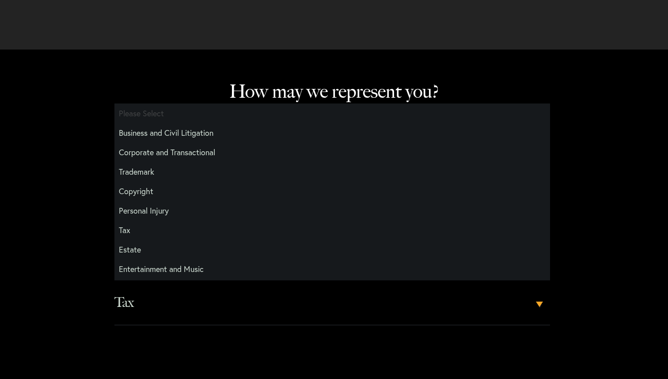
click at [531, 280] on span "Tax" at bounding box center [323, 302] width 419 height 44
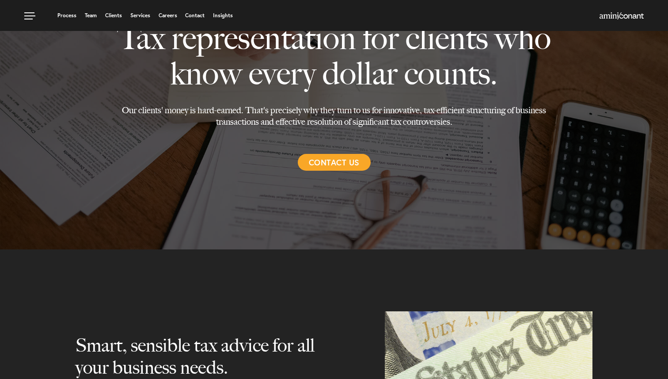
scroll to position [0, 0]
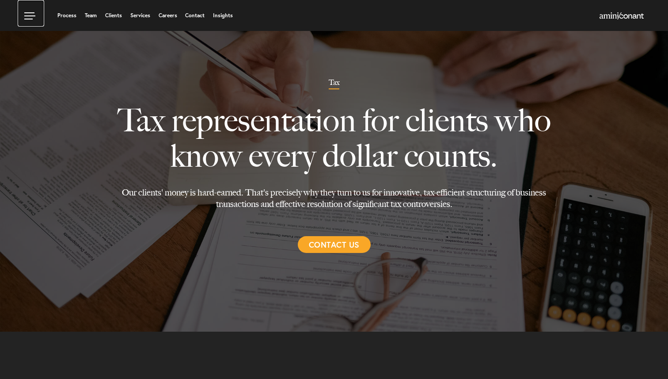
click at [28, 15] on link at bounding box center [31, 13] width 27 height 27
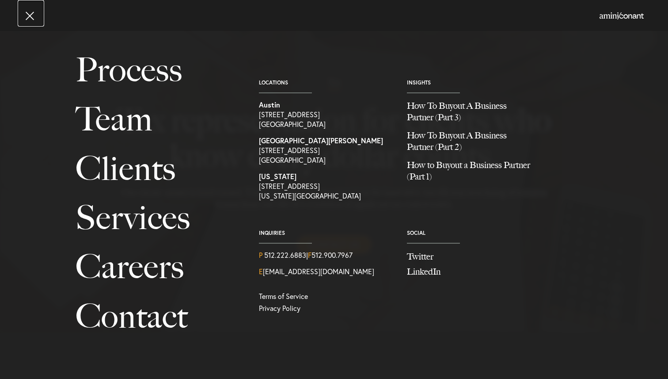
click at [29, 15] on link at bounding box center [31, 13] width 27 height 27
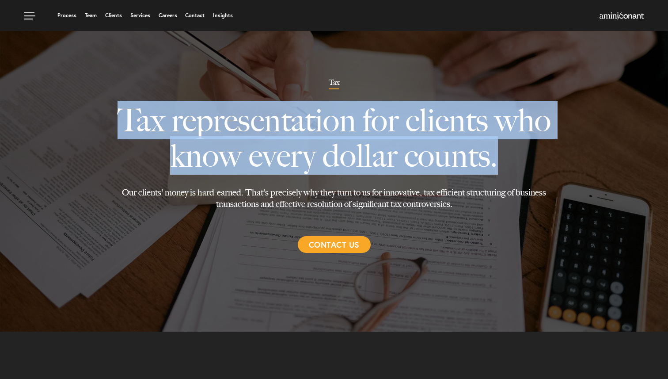
drag, startPoint x: 109, startPoint y: 121, endPoint x: 509, endPoint y: 164, distance: 402.4
click at [509, 164] on div "Tax Tax representation for clients who know every dollar counts. Our clients' m…" at bounding box center [334, 166] width 453 height 174
click at [525, 160] on p "Tax representation for clients who know every dollar counts." at bounding box center [333, 137] width 439 height 97
drag, startPoint x: 518, startPoint y: 162, endPoint x: 79, endPoint y: 97, distance: 443.8
click at [79, 97] on div "Tax Tax representation for clients who know every dollar counts. Our clients' m…" at bounding box center [334, 166] width 668 height 332
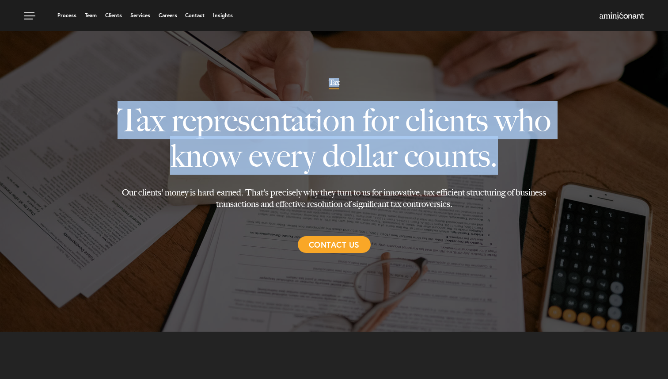
click at [79, 97] on div at bounding box center [334, 177] width 668 height 354
drag, startPoint x: 87, startPoint y: 106, endPoint x: 471, endPoint y: 176, distance: 390.0
click at [471, 176] on div "Tax Tax representation for clients who know every dollar counts. Our clients' m…" at bounding box center [334, 166] width 668 height 332
click at [513, 154] on p "Tax representation for clients who know every dollar counts." at bounding box center [333, 137] width 439 height 97
drag, startPoint x: 509, startPoint y: 164, endPoint x: 45, endPoint y: 123, distance: 466.0
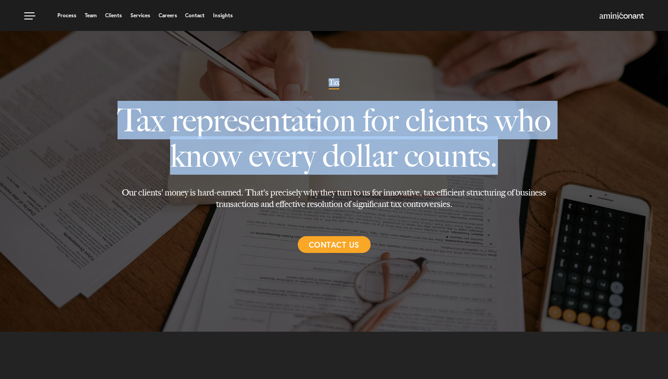
click at [45, 123] on div "Tax Tax representation for clients who know every dollar counts. Our clients' m…" at bounding box center [334, 166] width 668 height 332
click at [113, 96] on div "Tax Tax representation for clients who know every dollar counts. Our clients' m…" at bounding box center [334, 166] width 453 height 174
drag, startPoint x: 118, startPoint y: 113, endPoint x: 485, endPoint y: 178, distance: 373.0
click at [485, 178] on p "Tax representation for clients who know every dollar counts." at bounding box center [333, 137] width 439 height 97
click at [536, 149] on p "Tax representation for clients who know every dollar counts." at bounding box center [333, 137] width 439 height 97
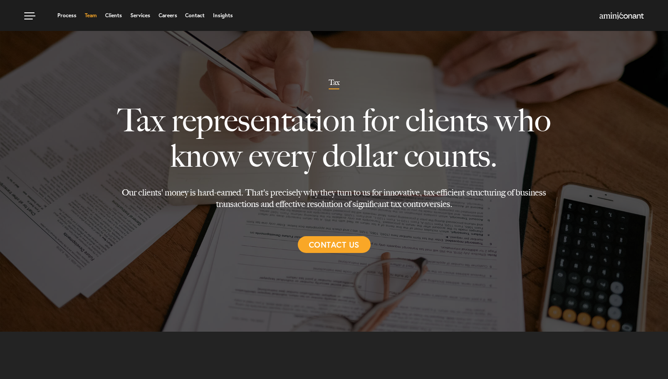
click at [90, 15] on link "Team" at bounding box center [91, 15] width 12 height 5
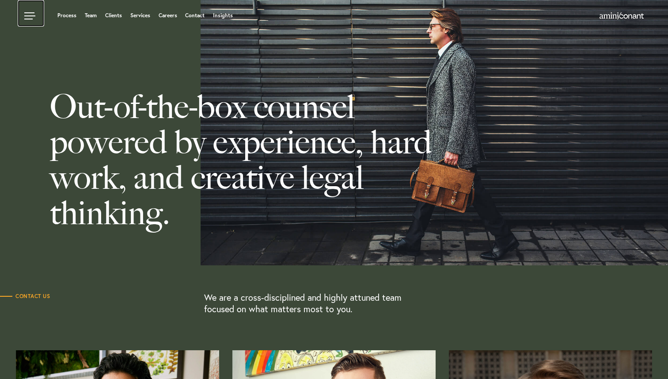
click at [27, 13] on link at bounding box center [31, 13] width 27 height 27
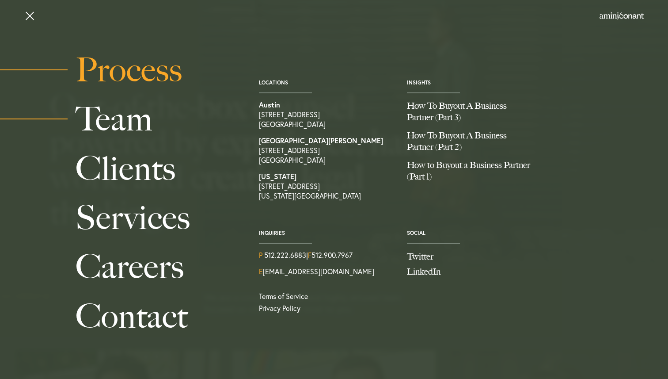
click at [128, 75] on link "Process" at bounding box center [158, 70] width 164 height 49
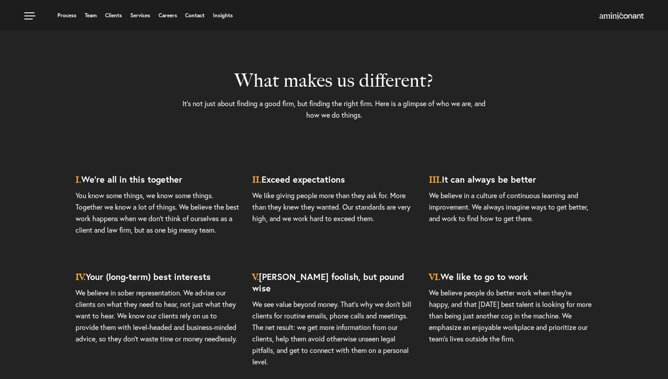
scroll to position [2196, 0]
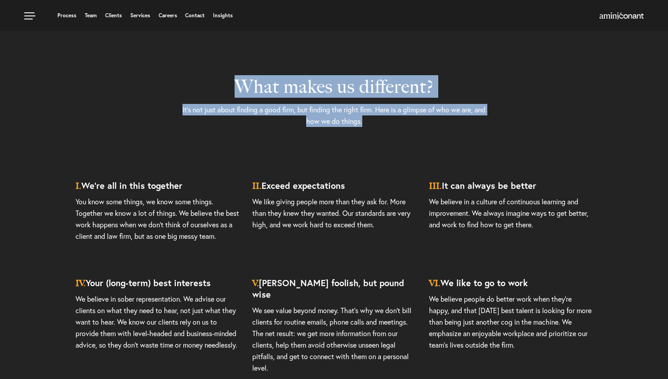
drag, startPoint x: 202, startPoint y: 95, endPoint x: 401, endPoint y: 129, distance: 201.7
click at [401, 129] on div "What makes us different? It’s not just about finding a good firm, but finding t…" at bounding box center [334, 92] width 318 height 157
click at [401, 129] on p "It’s not just about finding a good firm, but finding the right firm. Here is a …" at bounding box center [334, 134] width 305 height 74
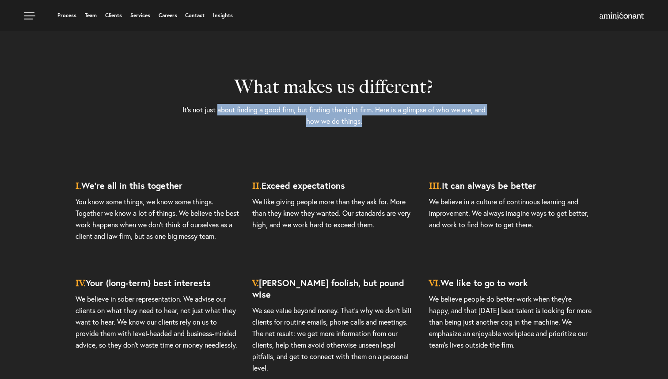
drag, startPoint x: 401, startPoint y: 129, endPoint x: 225, endPoint y: 105, distance: 178.0
click at [225, 105] on p "It’s not just about finding a good firm, but finding the right firm. Here is a …" at bounding box center [334, 134] width 305 height 74
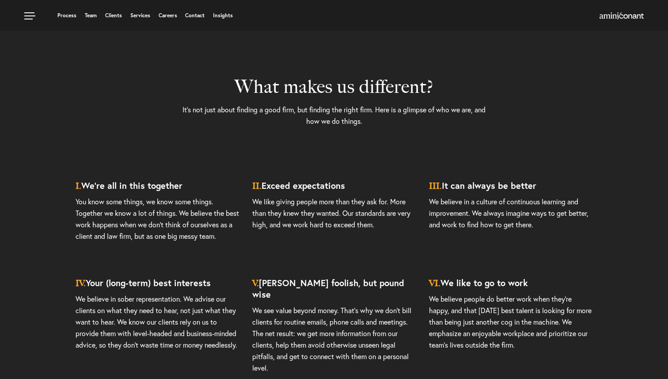
click at [225, 77] on h2 "What makes us different?" at bounding box center [334, 55] width 305 height 83
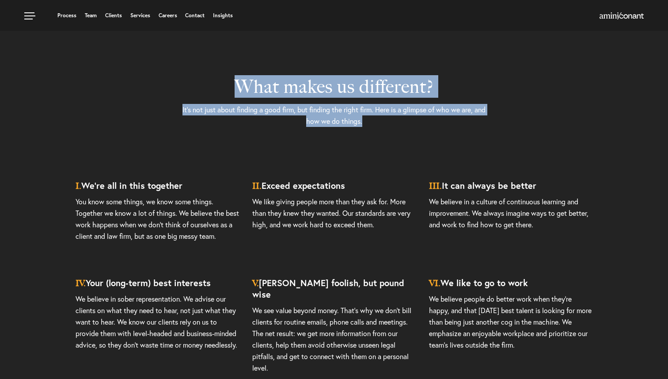
drag, startPoint x: 216, startPoint y: 80, endPoint x: 449, endPoint y: 126, distance: 236.9
click at [449, 126] on div "What makes us different? It’s not just about finding a good firm, but finding t…" at bounding box center [334, 92] width 318 height 157
click at [432, 126] on p "It’s not just about finding a good firm, but finding the right firm. Here is a …" at bounding box center [334, 134] width 305 height 74
drag, startPoint x: 401, startPoint y: 127, endPoint x: 198, endPoint y: 89, distance: 205.6
click at [198, 89] on div "What makes us different? It’s not just about finding a good firm, but finding t…" at bounding box center [334, 92] width 318 height 157
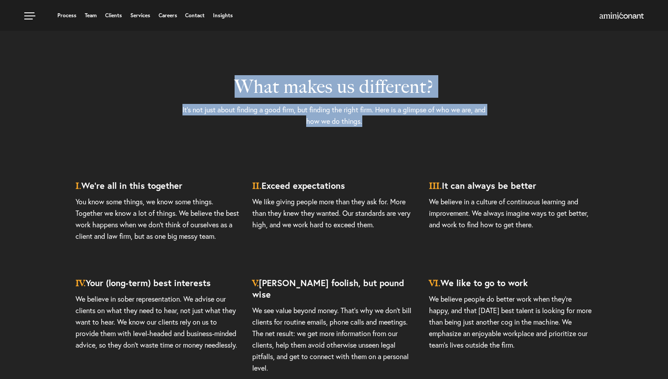
click at [196, 81] on h2 "What makes us different?" at bounding box center [334, 55] width 305 height 83
drag, startPoint x: 199, startPoint y: 89, endPoint x: 398, endPoint y: 126, distance: 202.3
click at [398, 126] on div "What makes us different? It’s not just about finding a good firm, but finding t…" at bounding box center [334, 92] width 318 height 157
click at [402, 131] on p "It’s not just about finding a good firm, but finding the right firm. Here is a …" at bounding box center [334, 134] width 305 height 74
drag, startPoint x: 398, startPoint y: 126, endPoint x: 170, endPoint y: 61, distance: 236.8
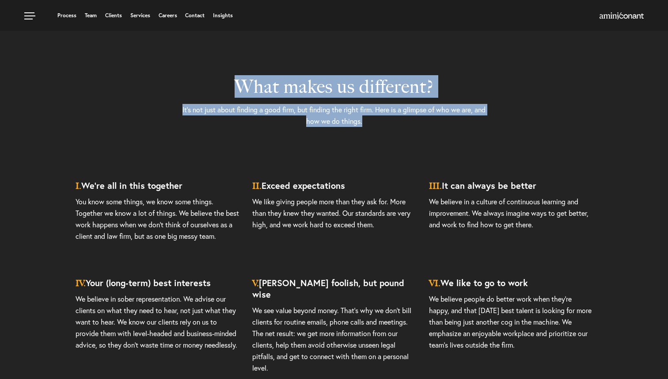
click at [170, 61] on div "What makes us different? It’s not just about finding a good firm, but finding t…" at bounding box center [334, 225] width 668 height 589
click at [173, 75] on div "What makes us different? It’s not just about finding a good firm, but finding t…" at bounding box center [334, 225] width 668 height 589
drag, startPoint x: 203, startPoint y: 87, endPoint x: 456, endPoint y: 122, distance: 255.7
click at [456, 122] on div "What makes us different? It’s not just about finding a good firm, but finding t…" at bounding box center [334, 92] width 318 height 157
click at [412, 127] on p "It’s not just about finding a good firm, but finding the right firm. Here is a …" at bounding box center [334, 134] width 305 height 74
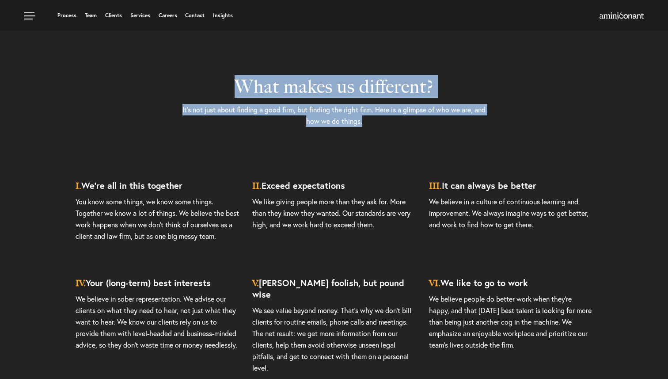
drag, startPoint x: 403, startPoint y: 120, endPoint x: 205, endPoint y: 74, distance: 202.8
click at [205, 74] on div "What makes us different? It’s not just about finding a good firm, but finding t…" at bounding box center [334, 92] width 318 height 157
click at [209, 82] on h2 "What makes us different?" at bounding box center [334, 55] width 305 height 83
drag, startPoint x: 219, startPoint y: 78, endPoint x: 451, endPoint y: 140, distance: 240.2
click at [451, 140] on div "What makes us different? It’s not just about finding a good firm, but finding t…" at bounding box center [334, 92] width 318 height 157
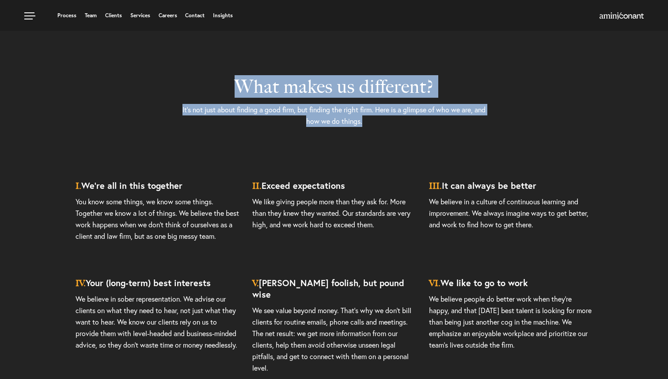
click at [414, 128] on p "It’s not just about finding a good firm, but finding the right firm. Here is a …" at bounding box center [334, 134] width 305 height 74
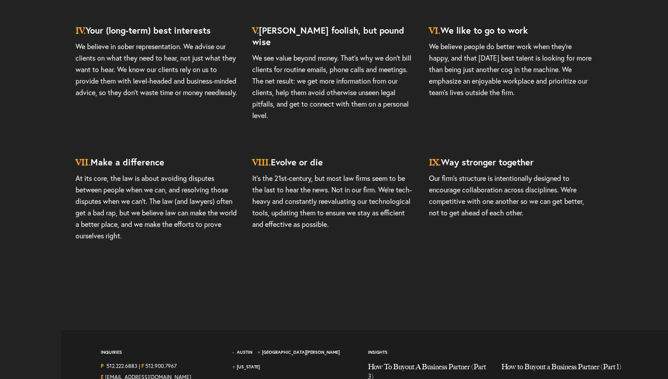
scroll to position [2453, 0]
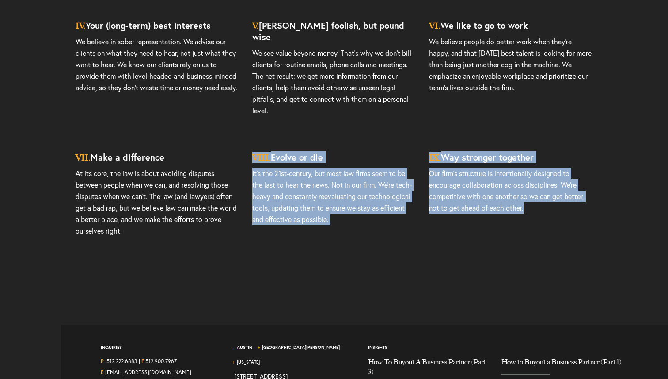
drag, startPoint x: 550, startPoint y: 216, endPoint x: 389, endPoint y: 134, distance: 180.7
click at [389, 143] on div "VII. Make a difference At its core, the law is about avoiding disputes between …" at bounding box center [334, 203] width 530 height 120
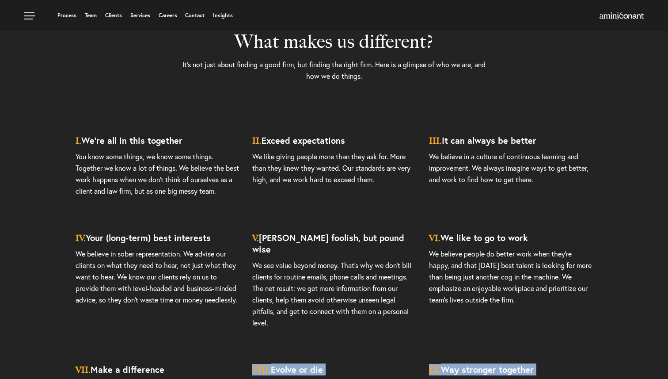
scroll to position [2241, 0]
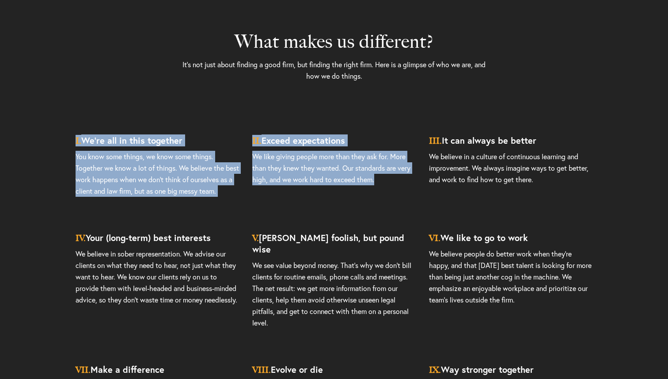
drag, startPoint x: 68, startPoint y: 145, endPoint x: 354, endPoint y: 217, distance: 294.9
click at [354, 217] on article "I. We’re all in this together You know some things, we know some things. Togeth…" at bounding box center [334, 300] width 668 height 349
click at [406, 140] on h3 "II. Exceed expectations" at bounding box center [334, 138] width 164 height 25
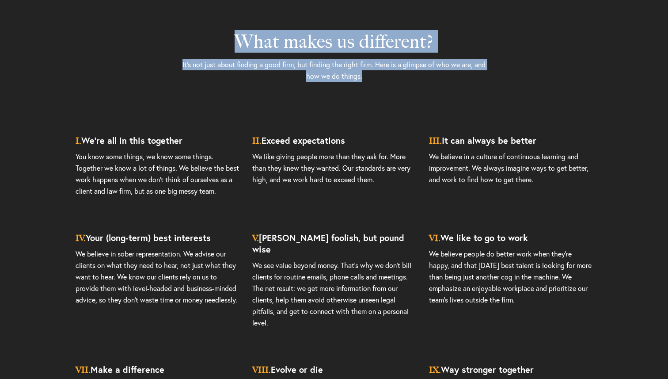
drag, startPoint x: 209, startPoint y: 41, endPoint x: 446, endPoint y: 103, distance: 245.9
click at [446, 103] on div "What makes us different? It’s not just about finding a good firm, but finding t…" at bounding box center [334, 47] width 318 height 157
click at [437, 93] on p "It’s not just about finding a good firm, but finding the right firm. Here is a …" at bounding box center [334, 89] width 305 height 74
drag, startPoint x: 212, startPoint y: 37, endPoint x: 465, endPoint y: 104, distance: 261.1
click at [465, 104] on div "What makes us different? It’s not just about finding a good firm, but finding t…" at bounding box center [334, 47] width 318 height 157
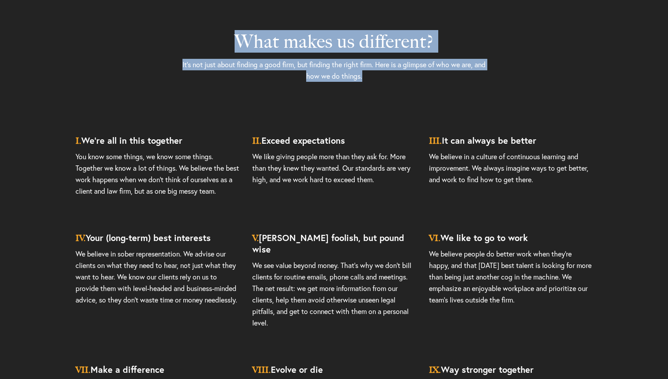
click at [397, 91] on p "It’s not just about finding a good firm, but finding the right firm. Here is a …" at bounding box center [334, 89] width 305 height 74
drag, startPoint x: 201, startPoint y: 34, endPoint x: 472, endPoint y: 107, distance: 280.9
click at [472, 107] on div "What makes us different? It’s not just about finding a good firm, but finding t…" at bounding box center [334, 47] width 318 height 157
click at [422, 98] on p "It’s not just about finding a good firm, but finding the right firm. Here is a …" at bounding box center [334, 89] width 305 height 74
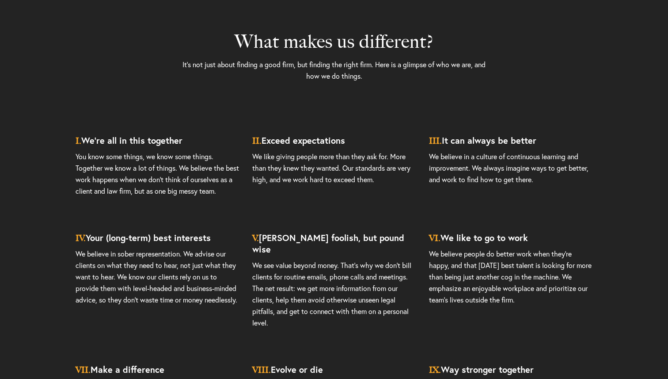
click at [217, 50] on h2 "What makes us different?" at bounding box center [334, 10] width 305 height 83
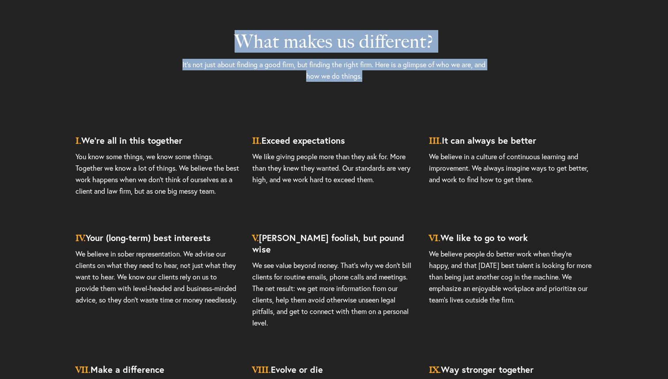
drag, startPoint x: 214, startPoint y: 49, endPoint x: 449, endPoint y: 88, distance: 238.1
click at [449, 88] on div "What makes us different? It’s not just about finding a good firm, but finding t…" at bounding box center [334, 47] width 318 height 157
click at [425, 105] on p "It’s not just about finding a good firm, but finding the right firm. Here is a …" at bounding box center [334, 89] width 305 height 74
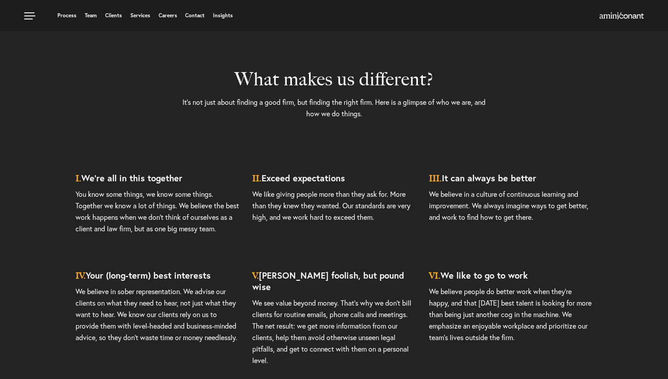
scroll to position [2201, 0]
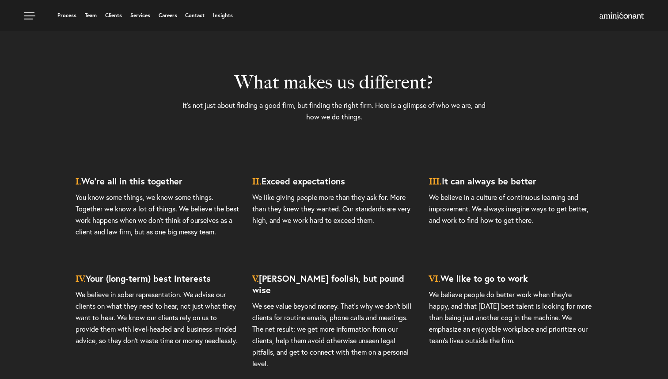
drag, startPoint x: 206, startPoint y: 80, endPoint x: 540, endPoint y: 181, distance: 348.9
click at [540, 181] on div "What makes us different? It’s not just about finding a good firm, but finding t…" at bounding box center [334, 221] width 668 height 589
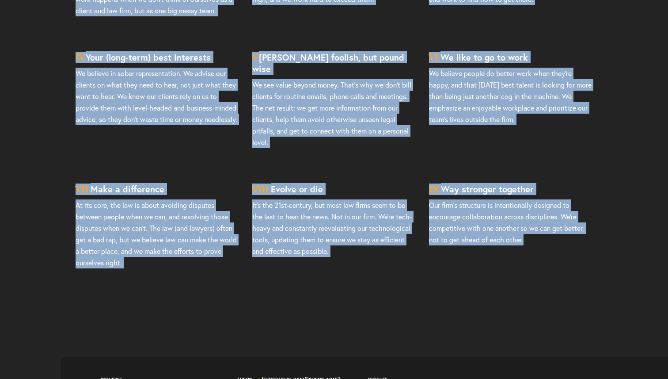
click at [543, 268] on div "VII. Make a difference At its core, the law is about avoiding disputes between …" at bounding box center [334, 235] width 530 height 120
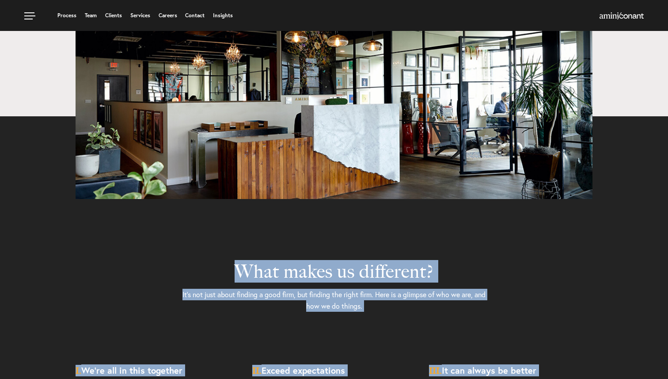
scroll to position [2006, 0]
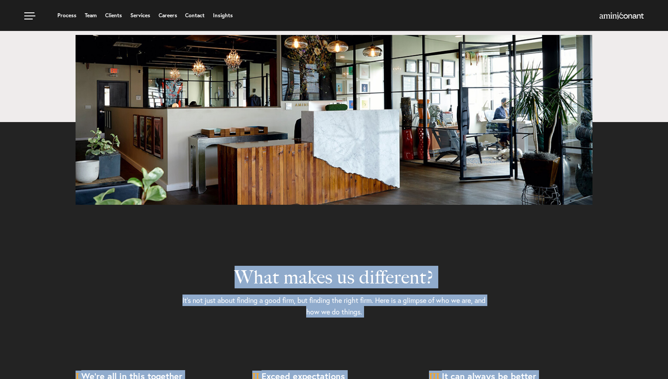
click at [235, 251] on h2 "What makes us different?" at bounding box center [334, 246] width 305 height 83
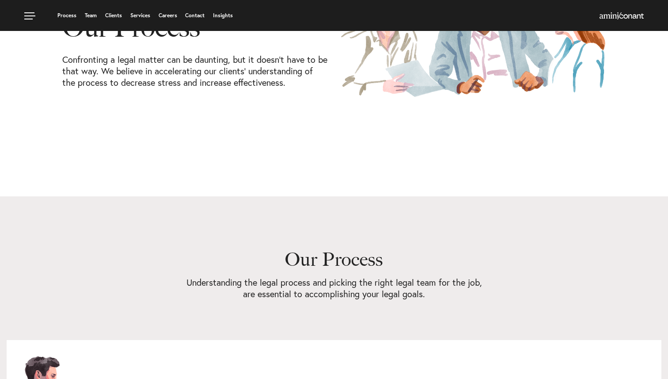
scroll to position [0, 0]
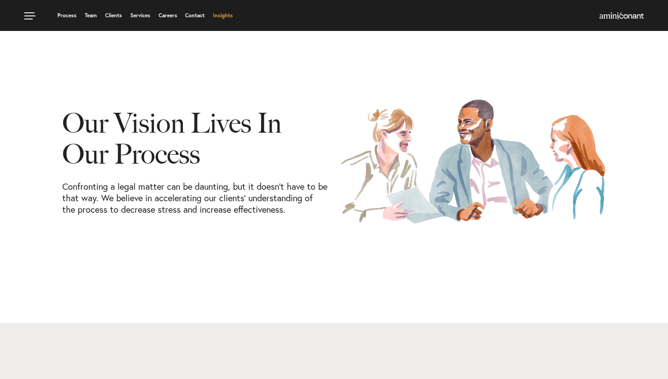
click at [230, 15] on link "Insights" at bounding box center [223, 15] width 20 height 5
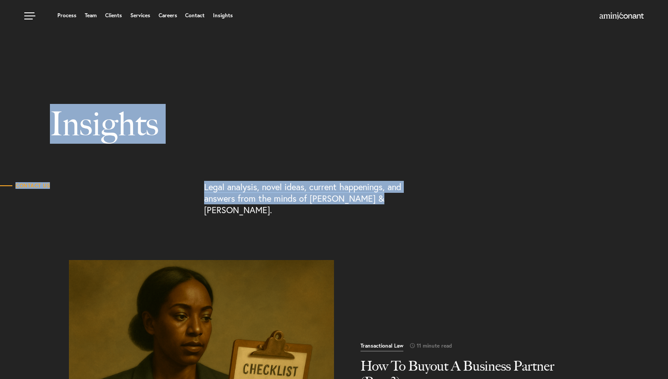
drag, startPoint x: 38, startPoint y: 128, endPoint x: 357, endPoint y: 222, distance: 332.3
click at [443, 202] on div "Legal analysis, novel ideas, current happenings, and answers from the minds of …" at bounding box center [408, 198] width 408 height 34
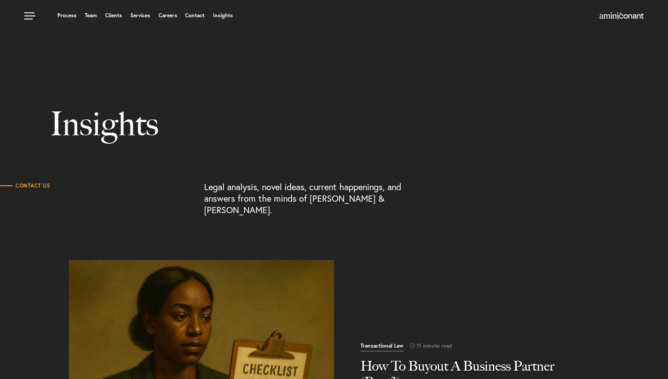
click at [23, 15] on link at bounding box center [31, 13] width 27 height 27
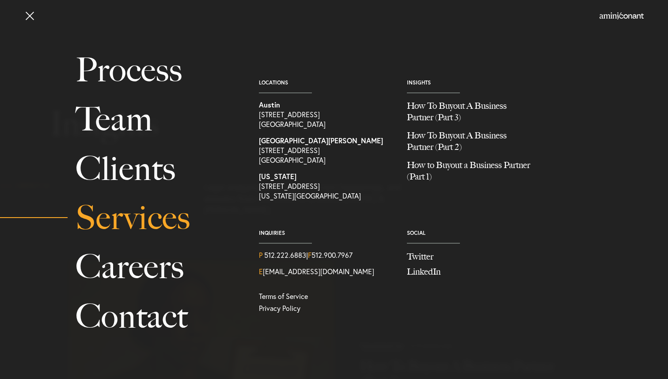
click at [109, 214] on link "Services" at bounding box center [158, 217] width 164 height 49
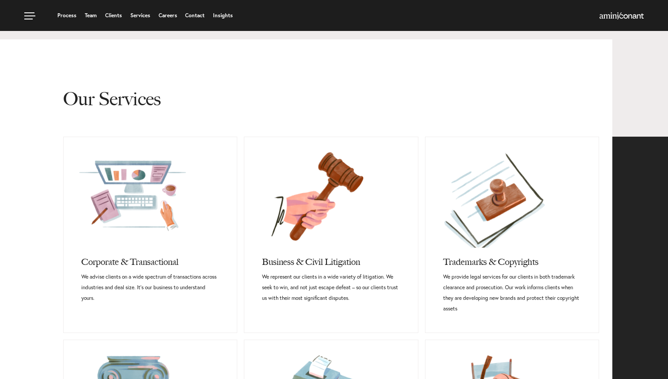
scroll to position [357, 0]
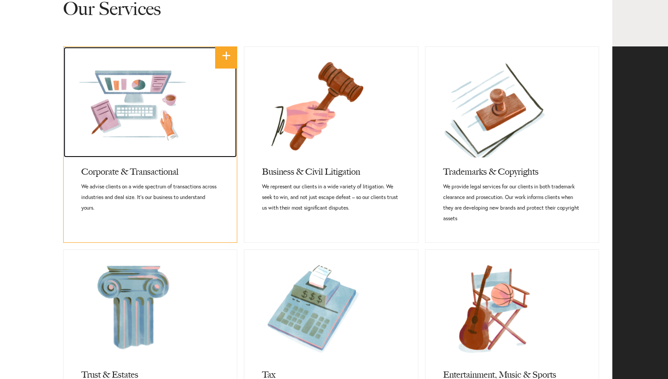
click at [134, 141] on link at bounding box center [150, 102] width 173 height 111
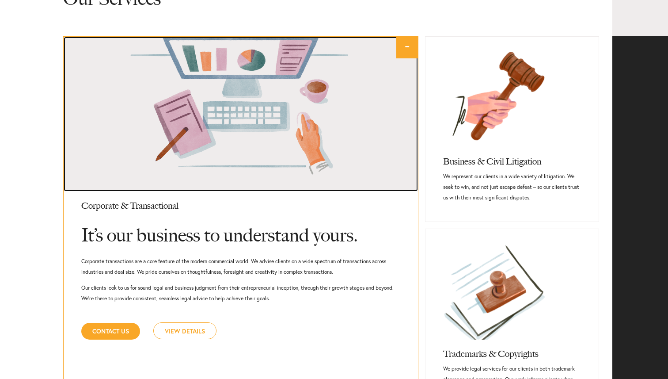
scroll to position [367, 0]
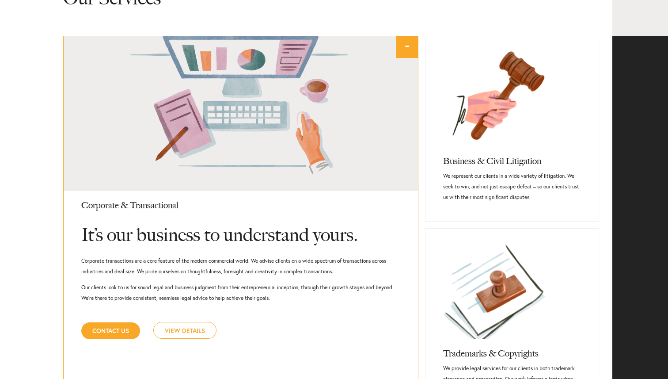
click at [188, 322] on link "View Details" at bounding box center [184, 330] width 63 height 17
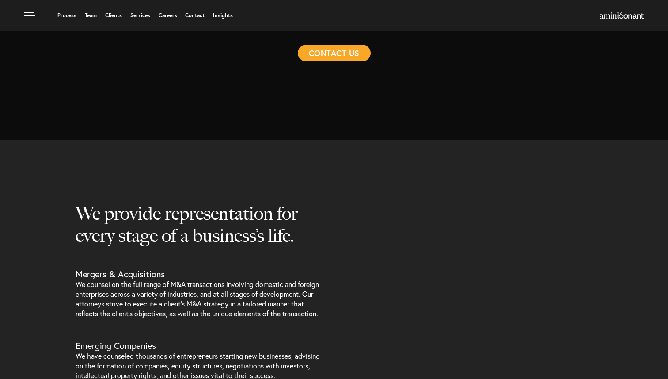
select select "Austin"
select select "Business and Civil Litigation"
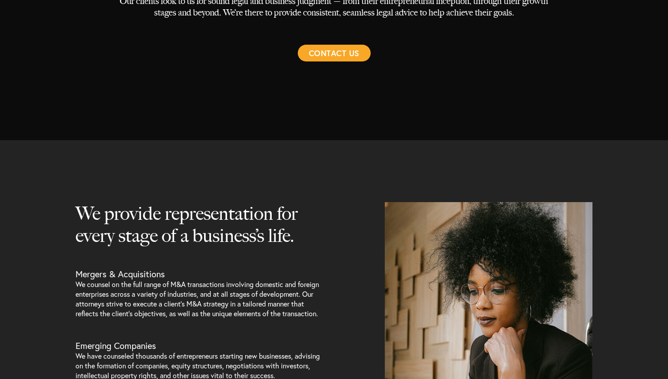
select select "Austin"
select select "Business and Civil Litigation"
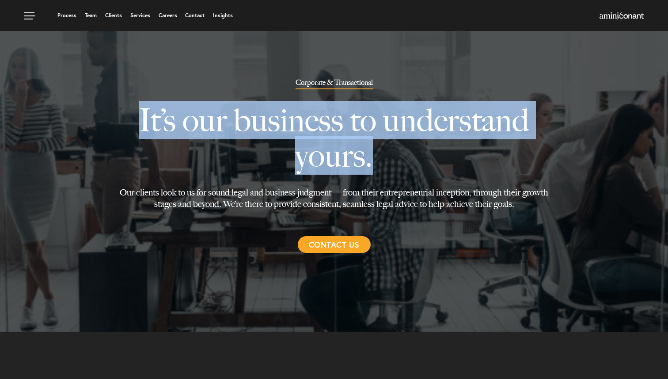
drag, startPoint x: 110, startPoint y: 124, endPoint x: 519, endPoint y: 175, distance: 412.5
click at [519, 175] on div "Corporate & Transactional It’s our business to understand yours. Our clients lo…" at bounding box center [334, 166] width 453 height 174
click at [480, 136] on p "It’s our business to understand yours." at bounding box center [333, 137] width 439 height 97
drag, startPoint x: 404, startPoint y: 162, endPoint x: 80, endPoint y: 109, distance: 327.4
click at [80, 109] on div "Corporate & Transactional It’s our business to understand yours. Our clients lo…" at bounding box center [334, 166] width 668 height 332
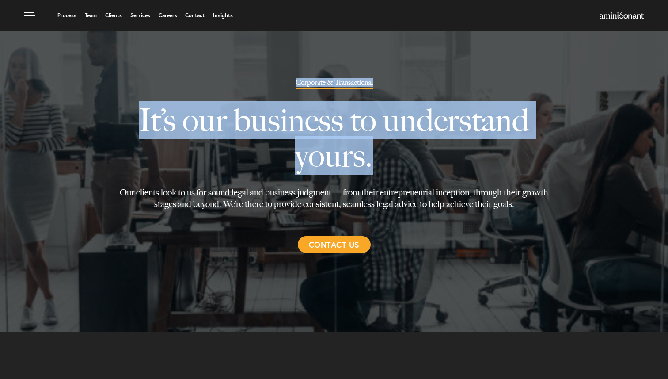
click at [99, 125] on div at bounding box center [334, 177] width 668 height 354
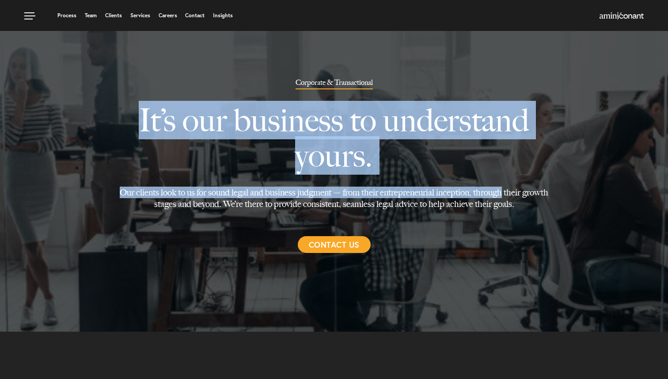
drag, startPoint x: 111, startPoint y: 128, endPoint x: 504, endPoint y: 197, distance: 399.0
click at [504, 197] on div "Corporate & Transactional It’s our business to understand yours. Our clients lo…" at bounding box center [334, 166] width 453 height 174
click at [538, 210] on div "Corporate & Transactional It’s our business to understand yours. Our clients lo…" at bounding box center [334, 166] width 453 height 174
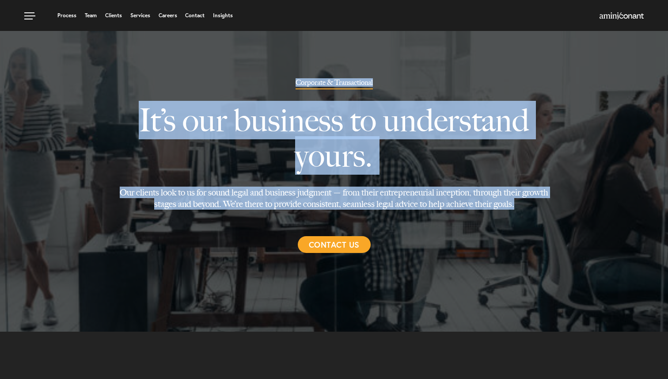
drag, startPoint x: 526, startPoint y: 207, endPoint x: 92, endPoint y: 114, distance: 444.0
click at [92, 114] on div "Corporate & Transactional It’s our business to understand yours. Our clients lo…" at bounding box center [334, 166] width 668 height 332
click at [435, 106] on p "It’s our business to understand yours." at bounding box center [333, 137] width 439 height 97
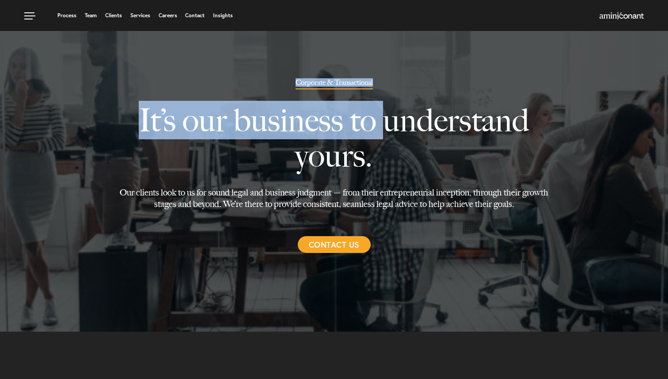
drag, startPoint x: 295, startPoint y: 81, endPoint x: 387, endPoint y: 105, distance: 94.9
click at [387, 105] on div "Corporate & Transactional It’s our business to understand yours. Our clients lo…" at bounding box center [334, 166] width 453 height 174
click at [383, 88] on div "Corporate & Transactional It’s our business to understand yours. Our clients lo…" at bounding box center [334, 166] width 453 height 174
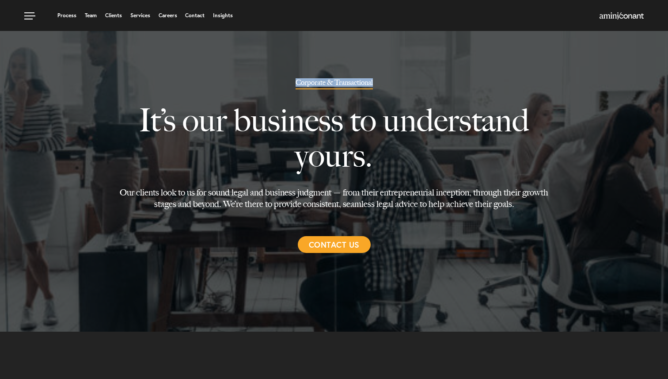
drag, startPoint x: 377, startPoint y: 80, endPoint x: 267, endPoint y: 73, distance: 109.9
click at [267, 73] on div "Corporate & Transactional It’s our business to understand yours. Our clients lo…" at bounding box center [334, 166] width 668 height 332
click at [281, 74] on div at bounding box center [334, 177] width 668 height 354
drag, startPoint x: 270, startPoint y: 75, endPoint x: 380, endPoint y: 86, distance: 110.7
click at [380, 86] on div "Corporate & Transactional It’s our business to understand yours. Our clients lo…" at bounding box center [334, 166] width 668 height 332
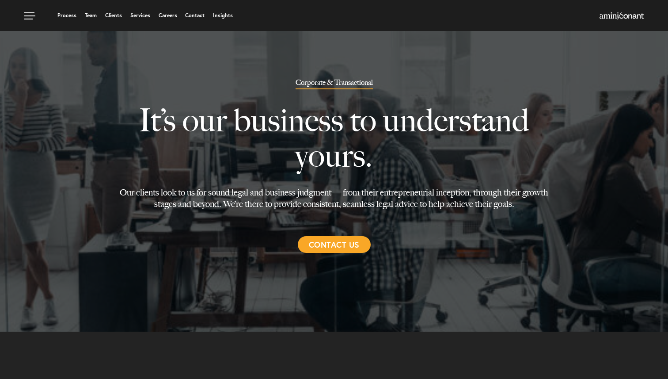
click at [381, 79] on div "Corporate & Transactional It’s our business to understand yours. Our clients lo…" at bounding box center [334, 166] width 453 height 174
drag, startPoint x: 378, startPoint y: 80, endPoint x: 271, endPoint y: 76, distance: 106.6
click at [271, 76] on div "Corporate & Transactional It’s our business to understand yours. Our clients lo…" at bounding box center [334, 166] width 668 height 332
click at [271, 76] on div at bounding box center [334, 177] width 668 height 354
